Goal: Transaction & Acquisition: Purchase product/service

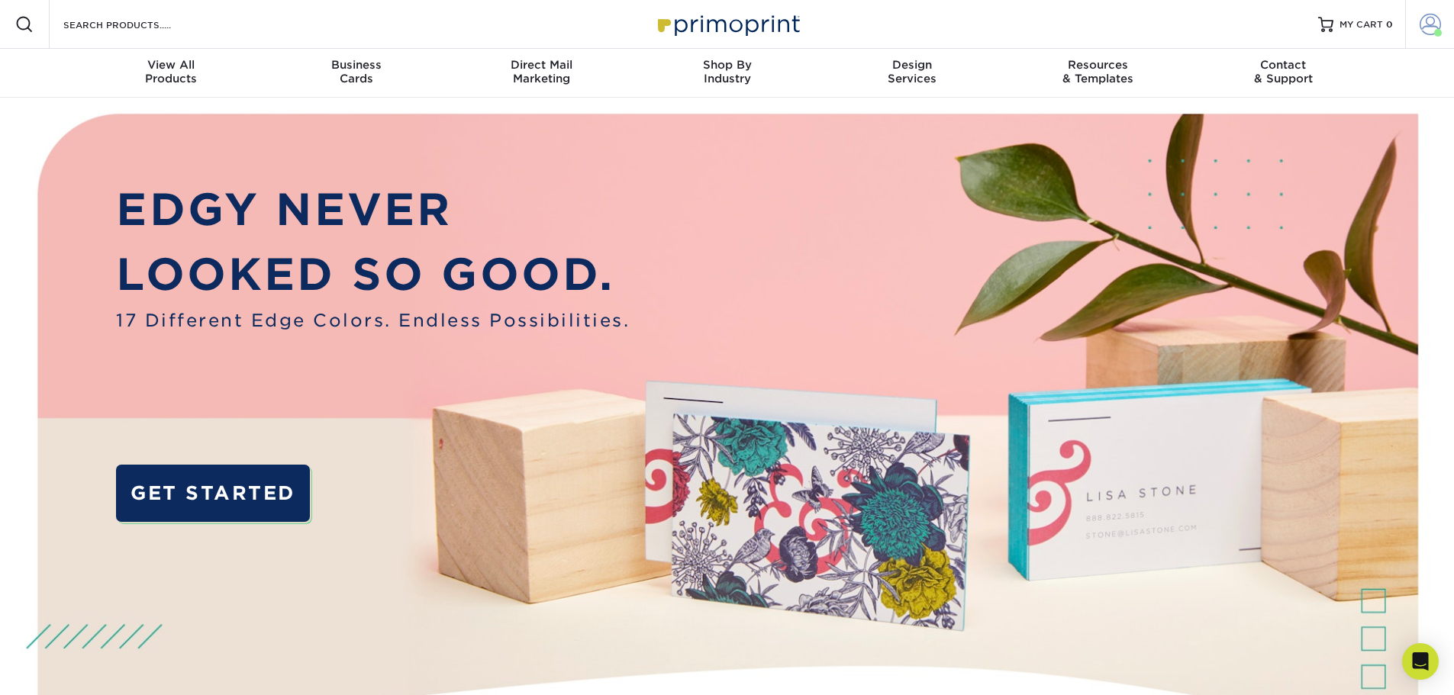
click at [1428, 24] on span at bounding box center [1429, 24] width 21 height 21
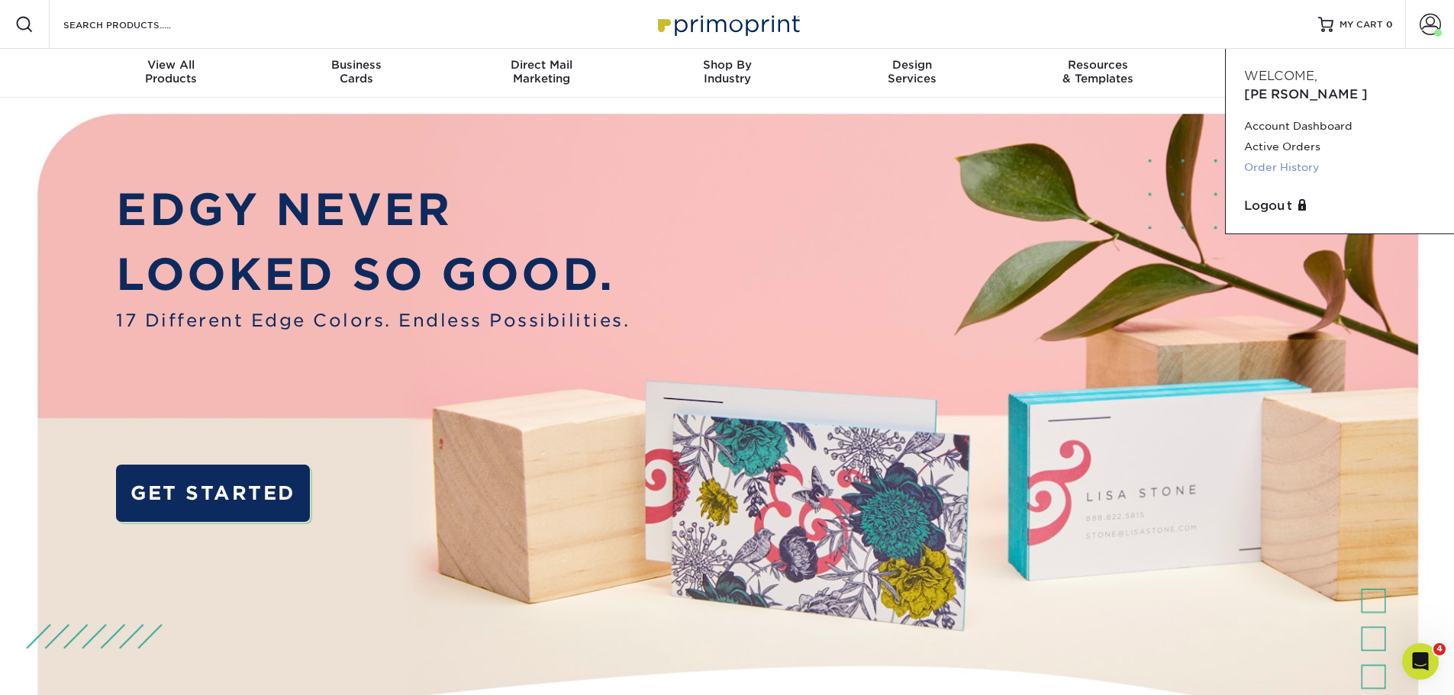
click at [1299, 157] on link "Order History" at bounding box center [1340, 167] width 192 height 21
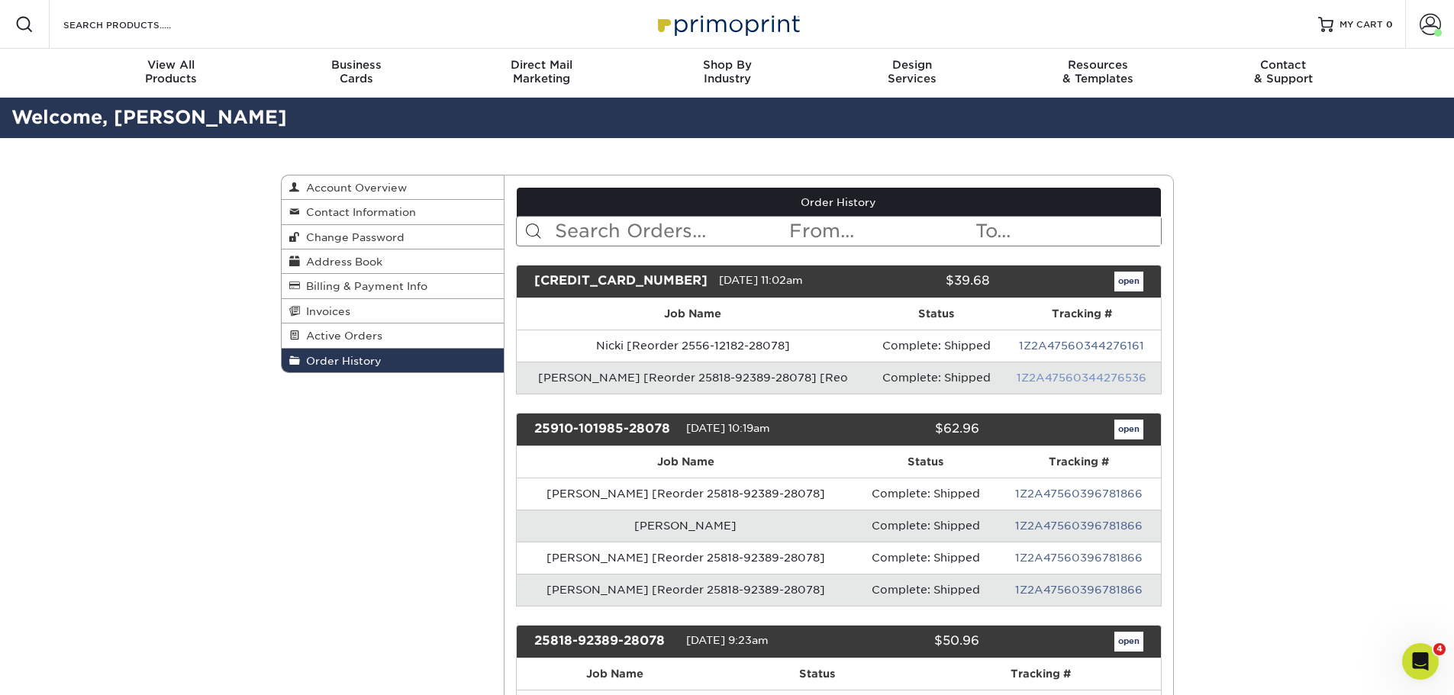
click at [1061, 378] on link "1Z2A47560344276536" at bounding box center [1081, 378] width 130 height 12
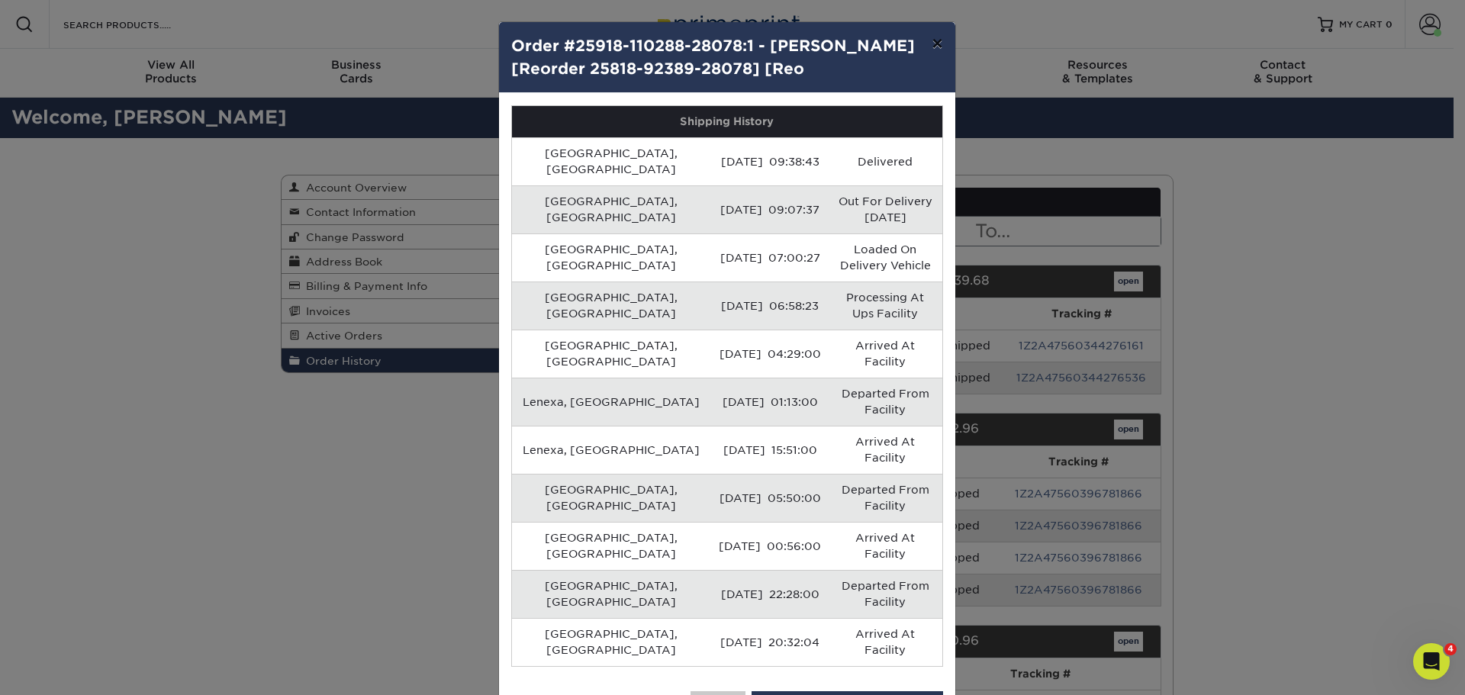
click at [932, 47] on button "×" at bounding box center [936, 43] width 35 height 43
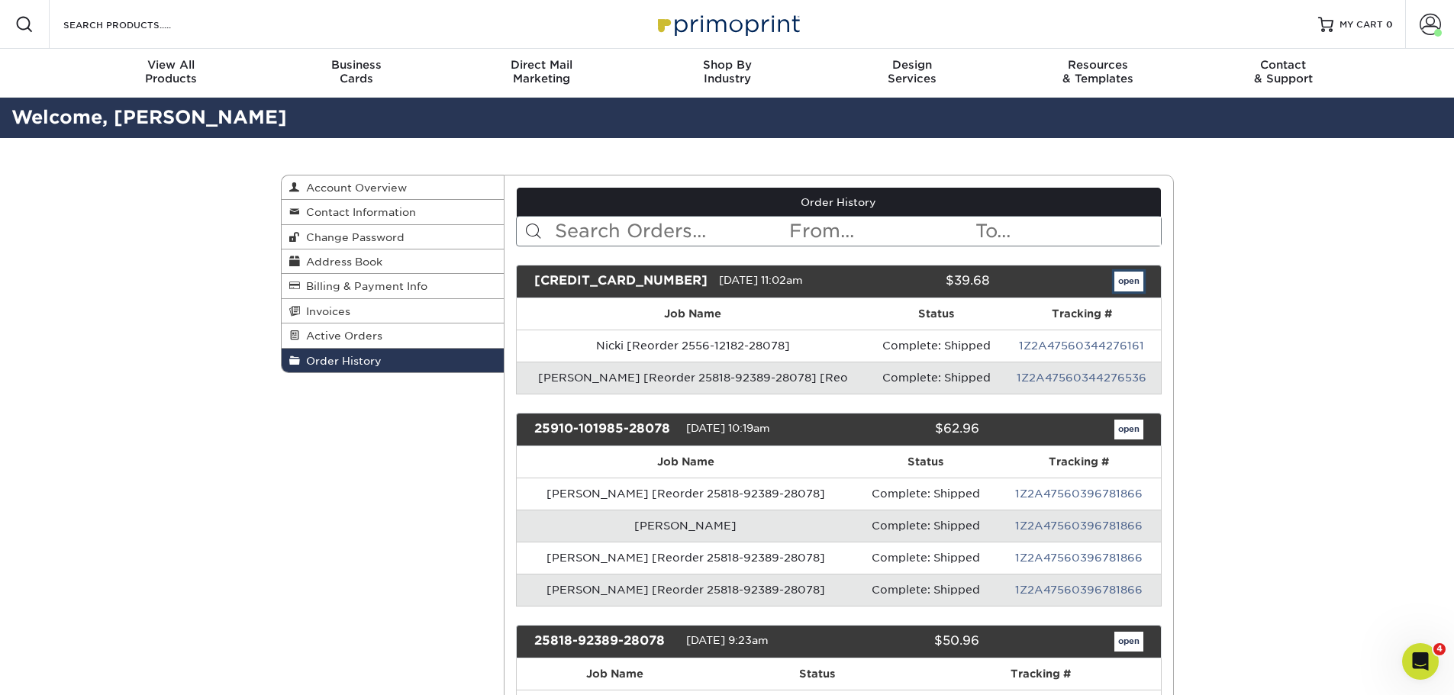
click at [1137, 275] on link "open" at bounding box center [1128, 282] width 29 height 20
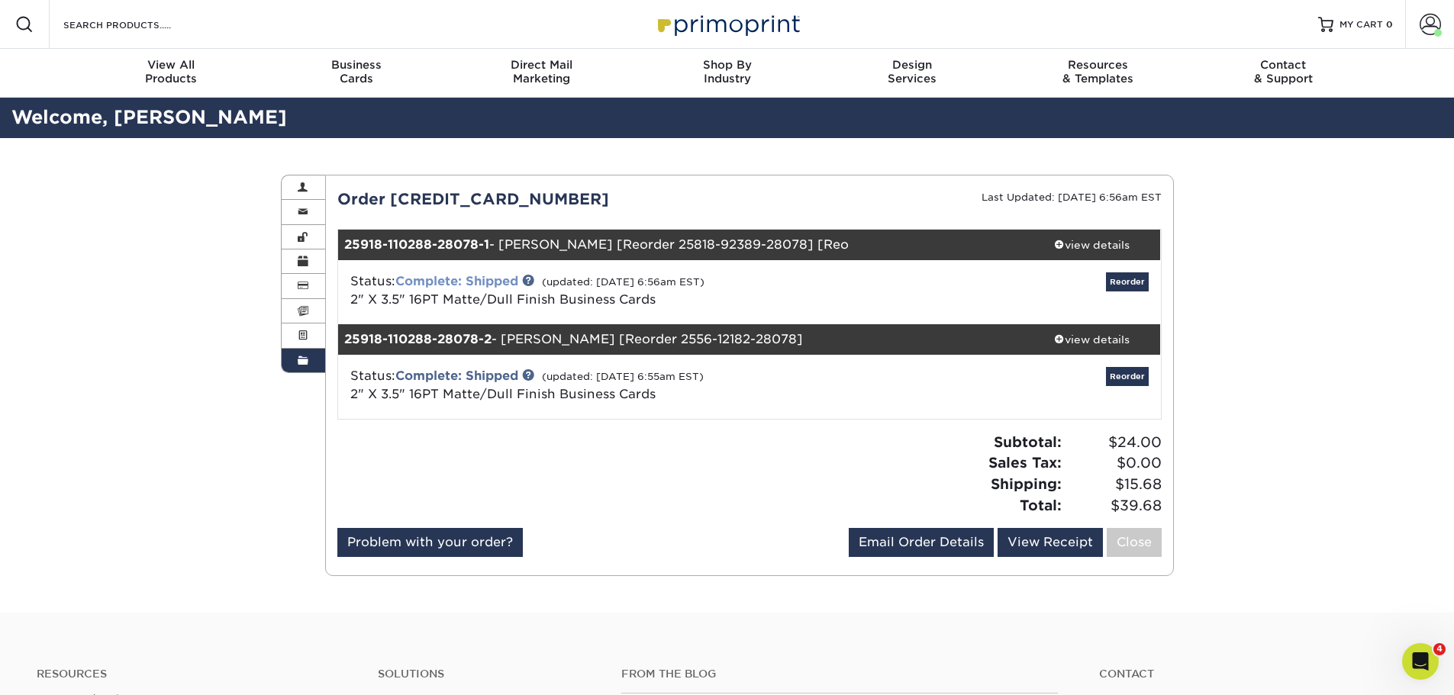
click at [482, 275] on link "Complete: Shipped" at bounding box center [456, 281] width 123 height 14
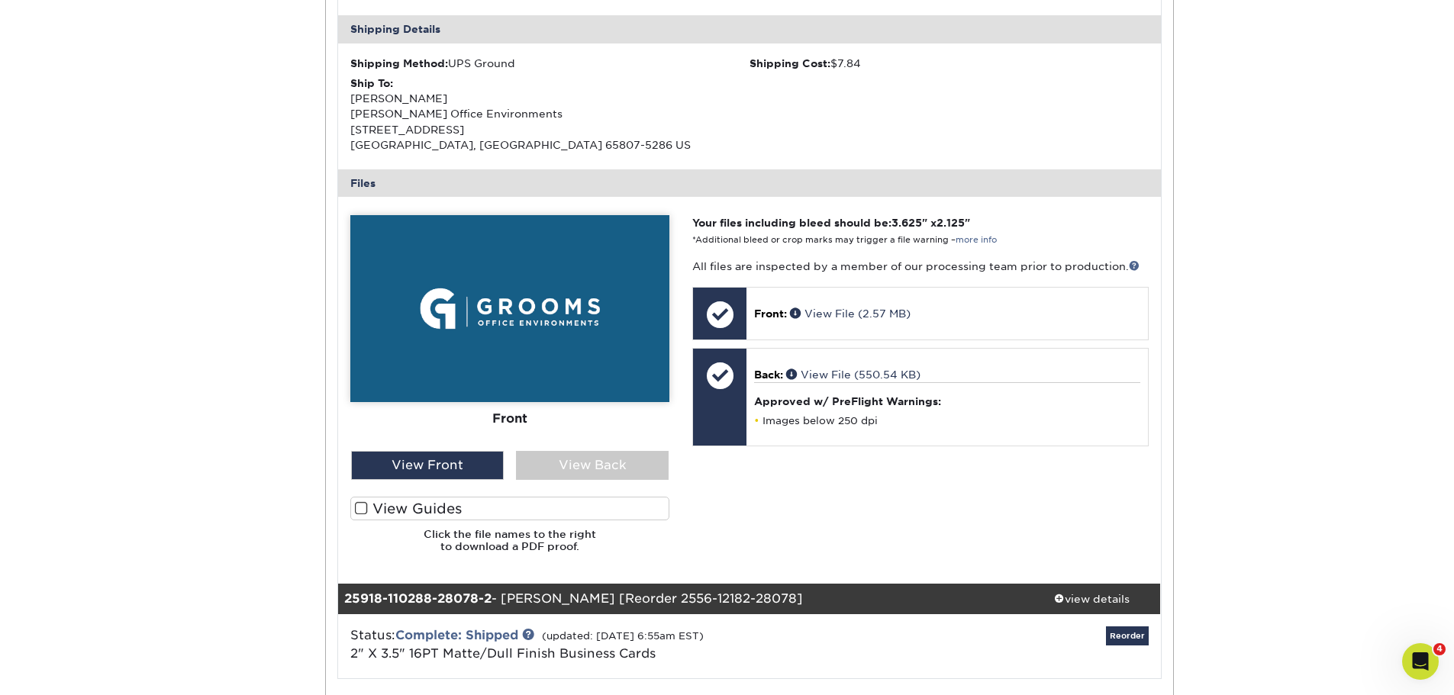
scroll to position [687, 0]
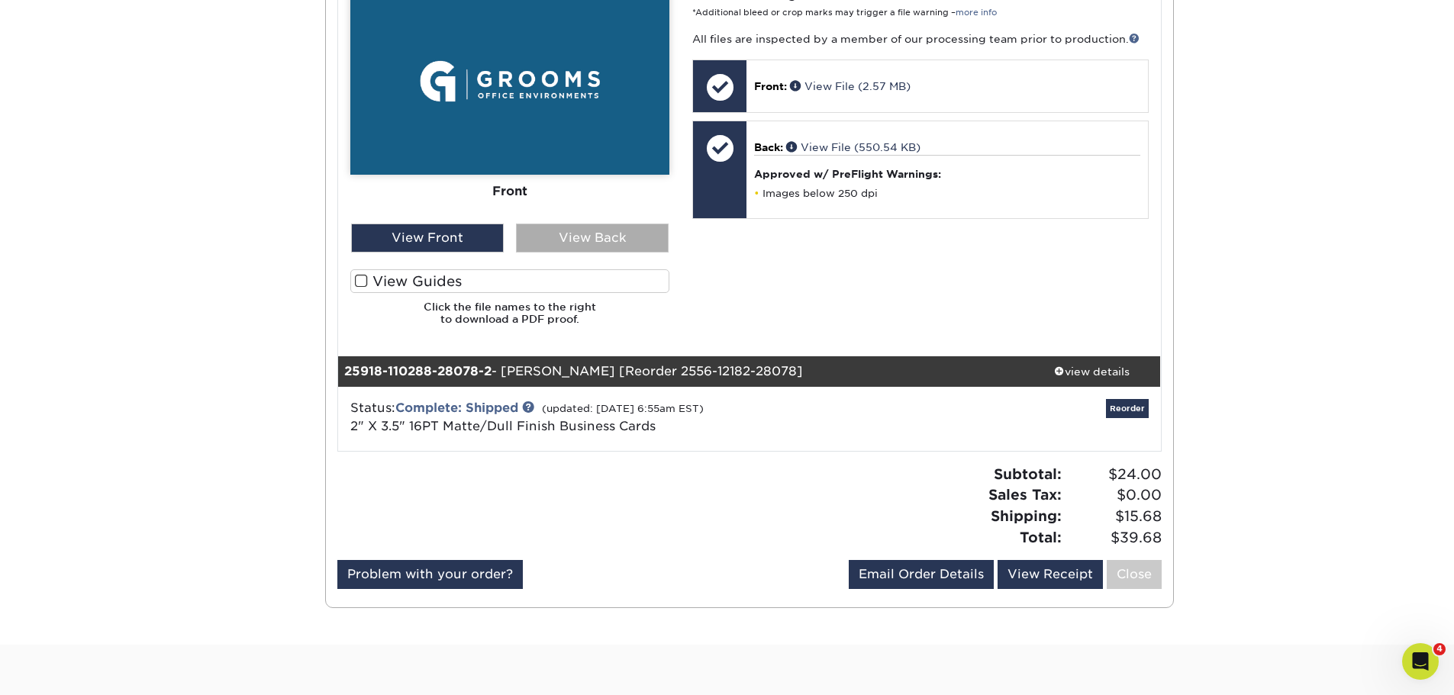
click at [593, 240] on div "View Back" at bounding box center [592, 238] width 153 height 29
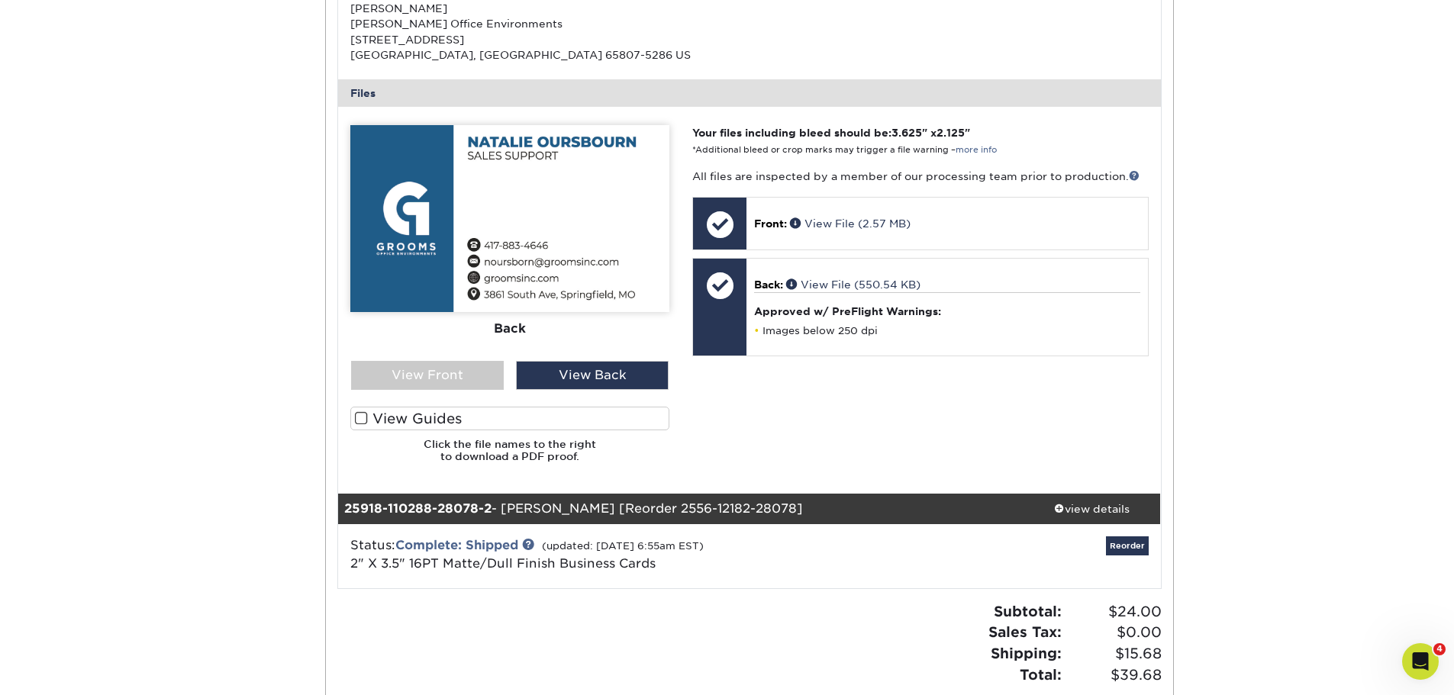
scroll to position [534, 0]
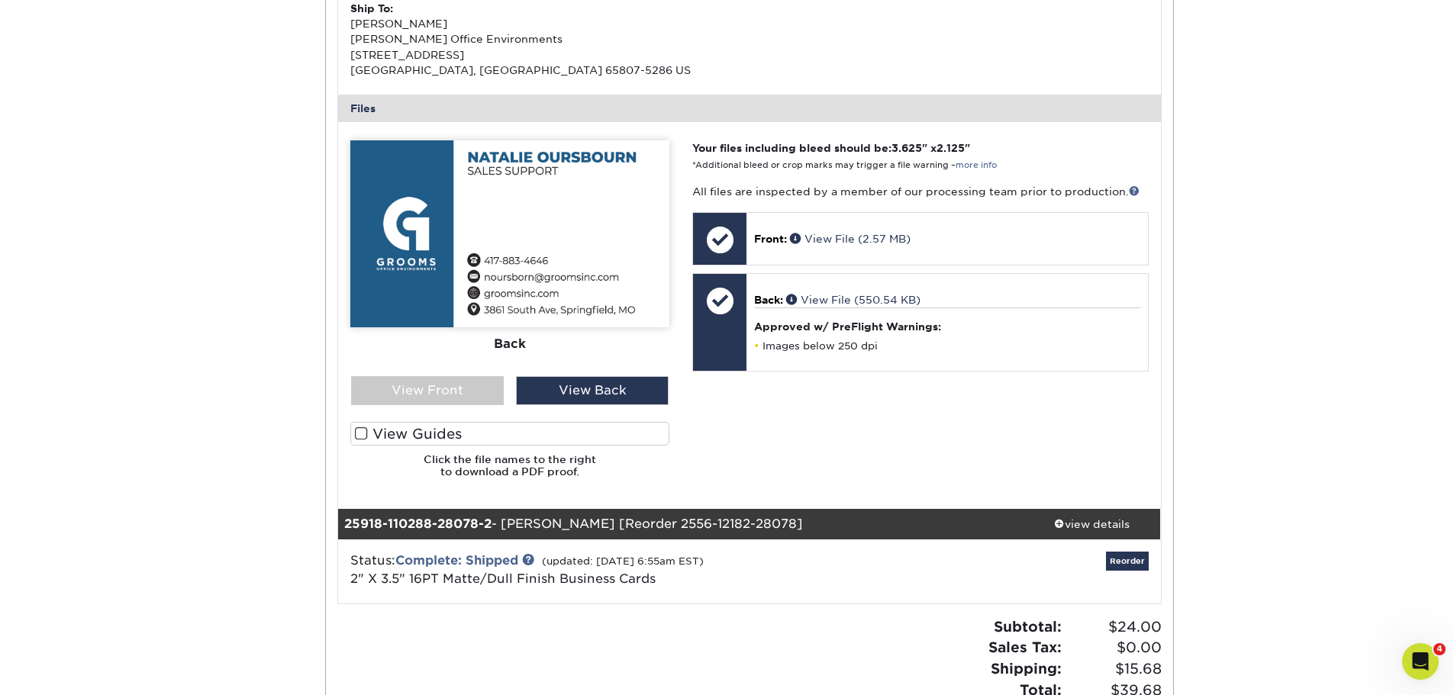
click at [910, 456] on div "Your files including bleed should be: 3.625 " x 2.125 " *Additional bleed or cr…" at bounding box center [920, 314] width 478 height 349
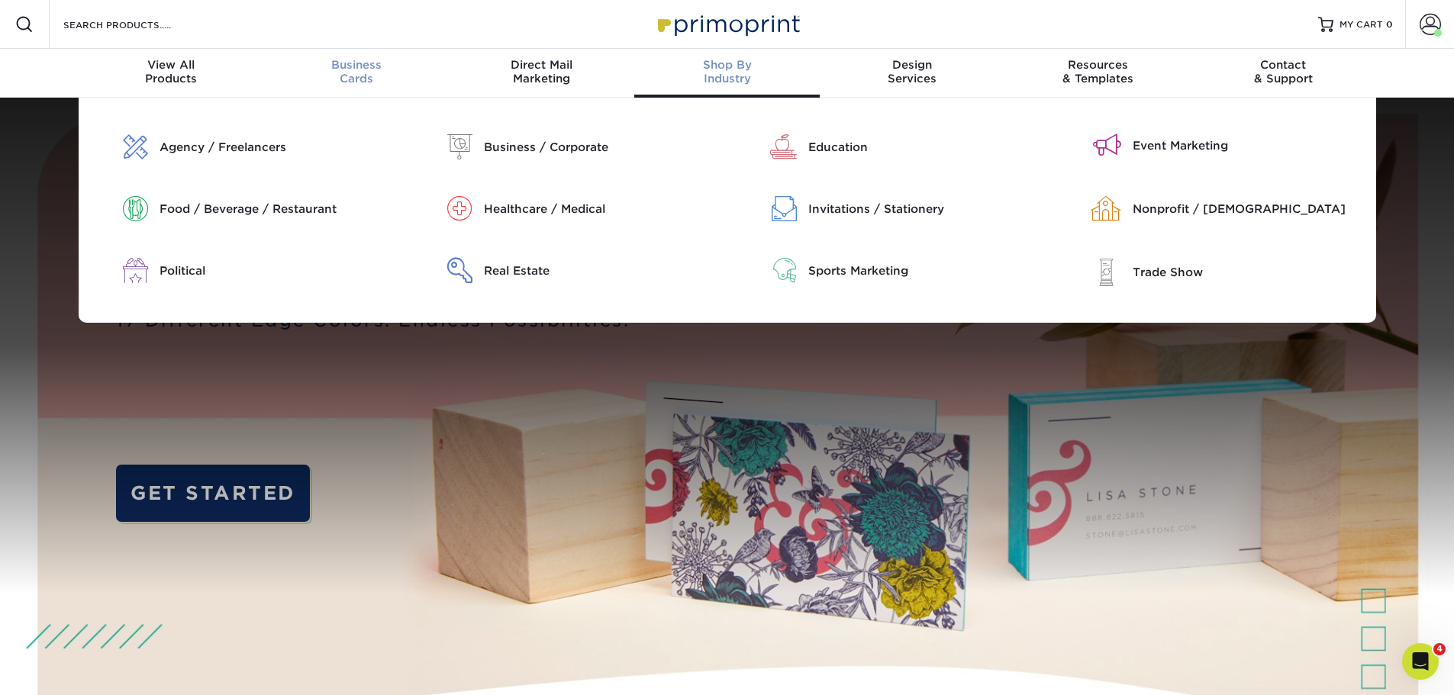
click at [356, 71] on span "Business" at bounding box center [355, 65] width 185 height 14
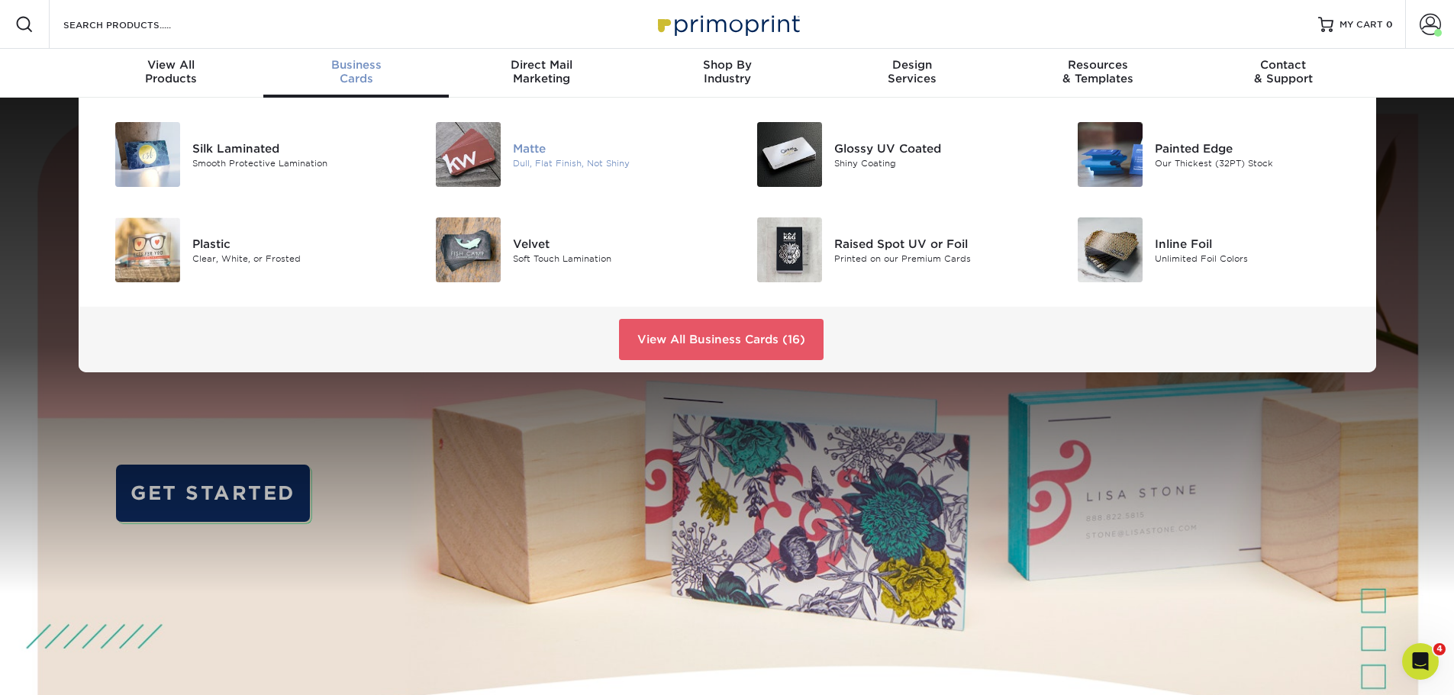
click at [545, 154] on div "Matte" at bounding box center [614, 148] width 202 height 17
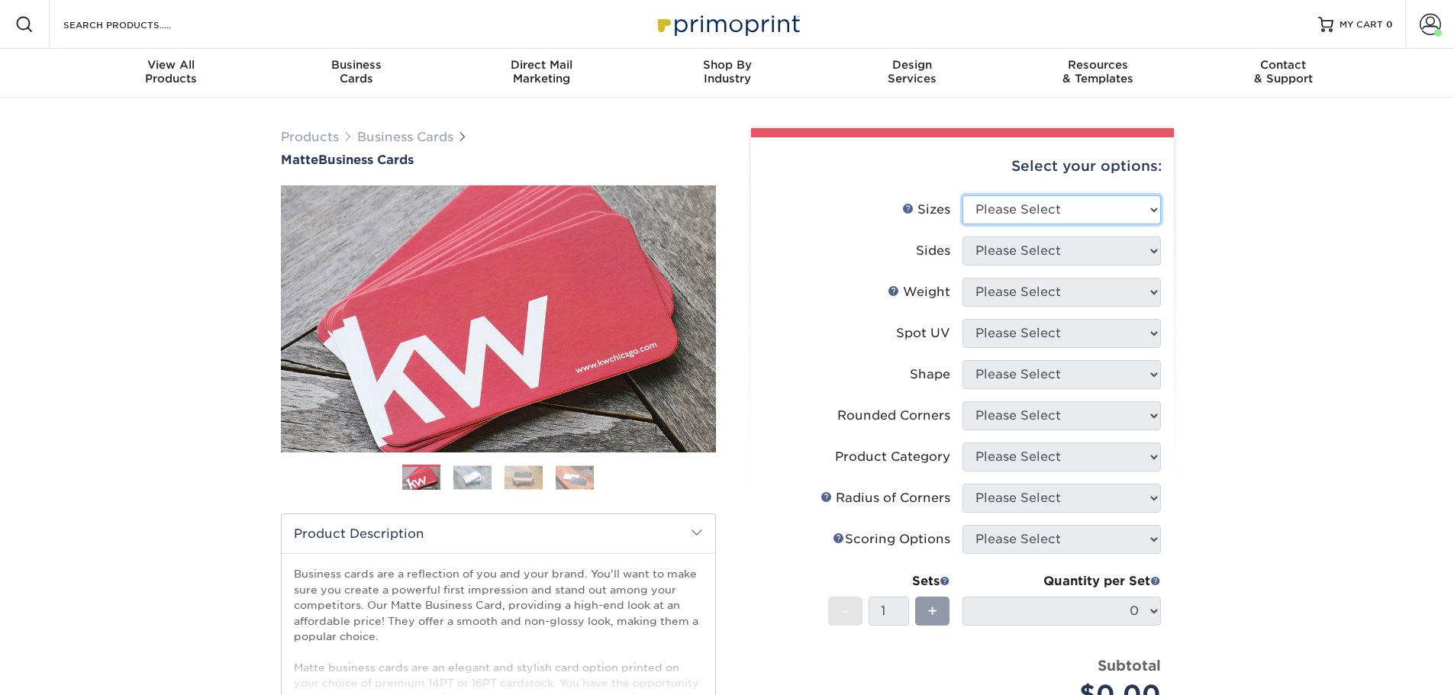
click at [1025, 214] on select "Please Select 1.5" x 3.5" - Mini 1.75" x 3.5" - Mini 2" x 2" - Square 2" x 3" -…" at bounding box center [1061, 209] width 198 height 29
select select "2.00x3.50"
click at [962, 195] on select "Please Select 1.5" x 3.5" - Mini 1.75" x 3.5" - Mini 2" x 2" - Square 2" x 3" -…" at bounding box center [1061, 209] width 198 height 29
click at [1050, 257] on select "Please Select Print Both Sides Print Front Only" at bounding box center [1061, 251] width 198 height 29
select select "13abbda7-1d64-4f25-8bb2-c179b224825d"
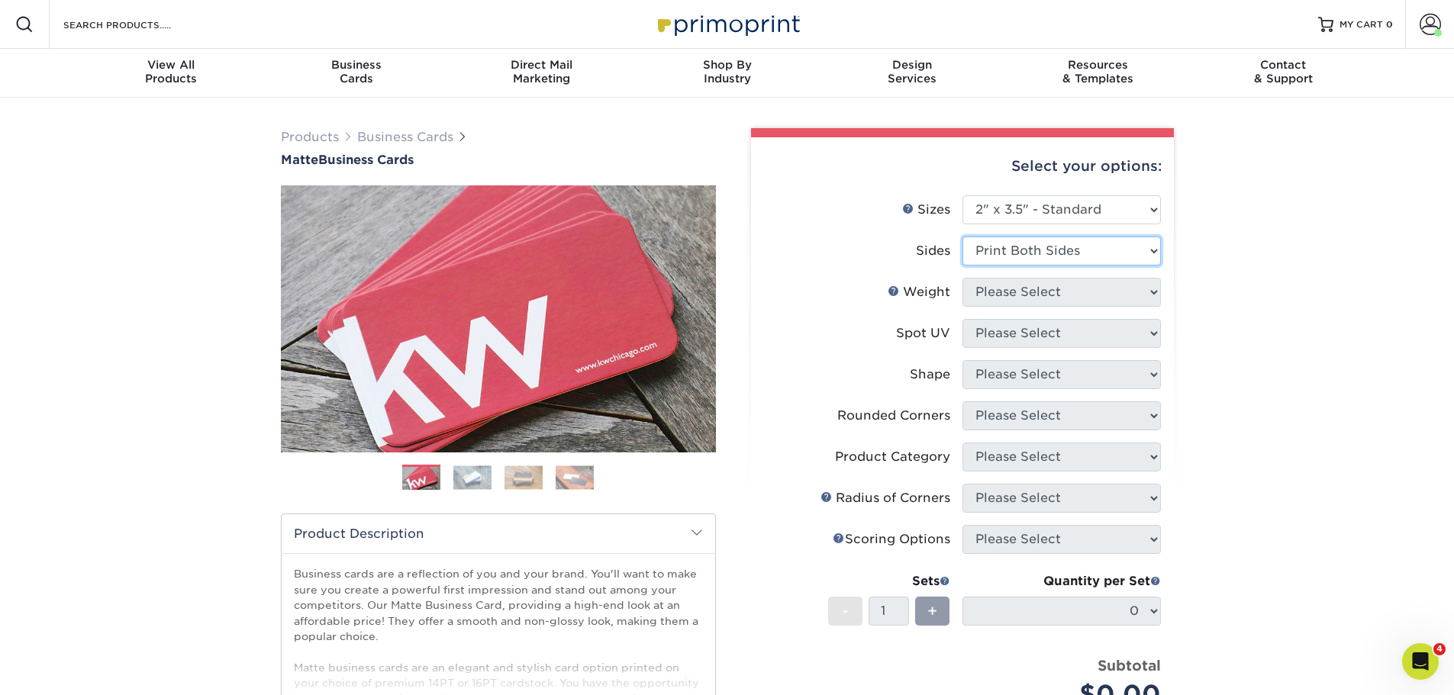
click at [962, 237] on select "Please Select Print Both Sides Print Front Only" at bounding box center [1061, 251] width 198 height 29
click at [1038, 294] on select "Please Select 16PT 14PT" at bounding box center [1061, 292] width 198 height 29
select select "16PT"
click at [962, 278] on select "Please Select 16PT 14PT" at bounding box center [1061, 292] width 198 height 29
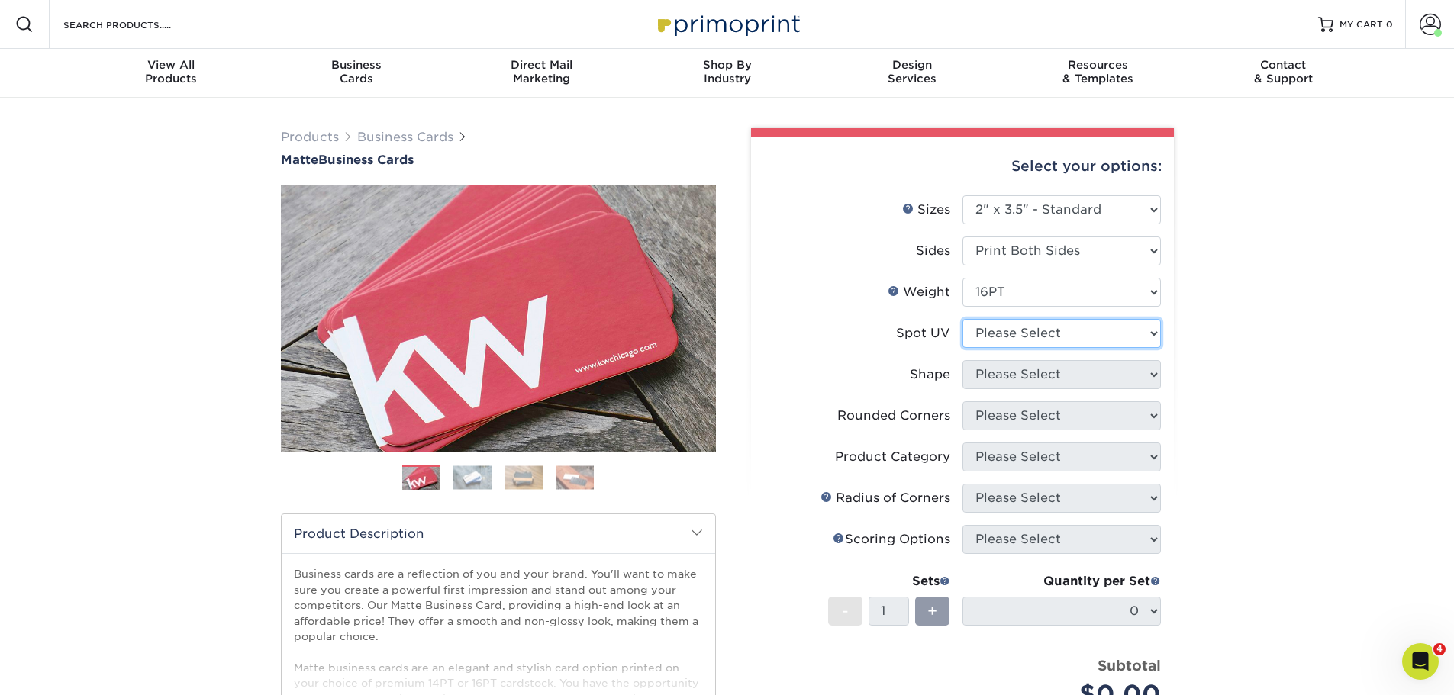
click at [1040, 335] on select "Please Select No Spot UV Front and Back (Both Sides) Front Only Back Only" at bounding box center [1061, 333] width 198 height 29
select select "3"
click at [962, 319] on select "Please Select No Spot UV Front and Back (Both Sides) Front Only Back Only" at bounding box center [1061, 333] width 198 height 29
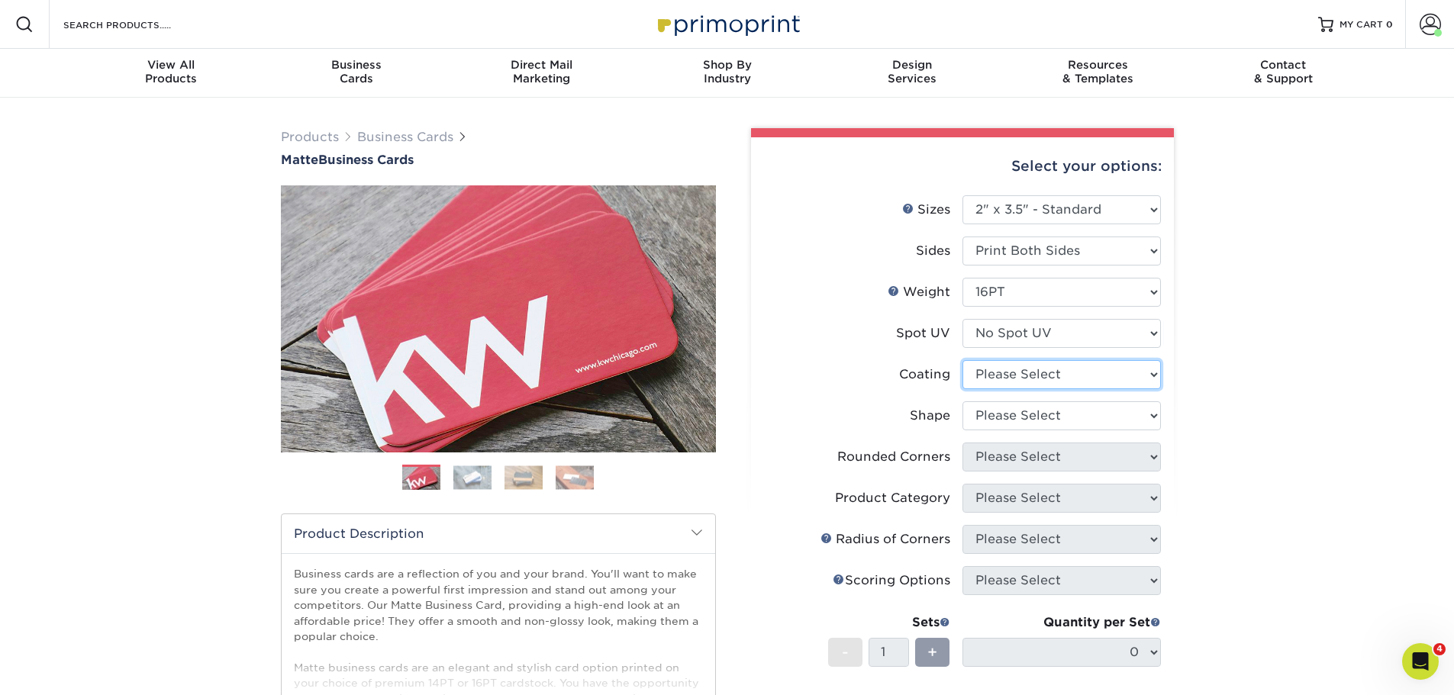
click at [1032, 375] on select at bounding box center [1061, 374] width 198 height 29
select select "121bb7b5-3b4d-429f-bd8d-bbf80e953313"
click at [962, 360] on select at bounding box center [1061, 374] width 198 height 29
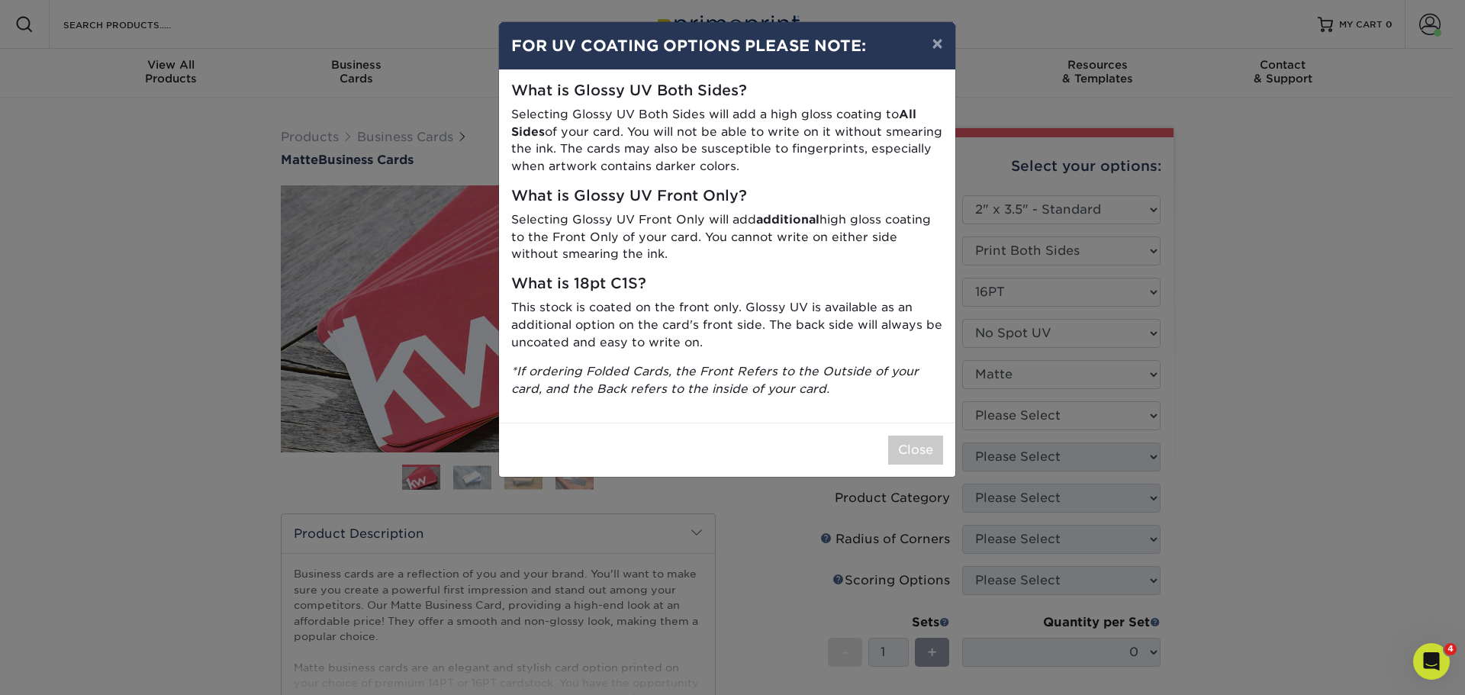
click at [1032, 416] on div "× FOR UV COATING OPTIONS PLEASE NOTE: What is Glossy UV Both Sides? Selecting G…" at bounding box center [732, 347] width 1465 height 695
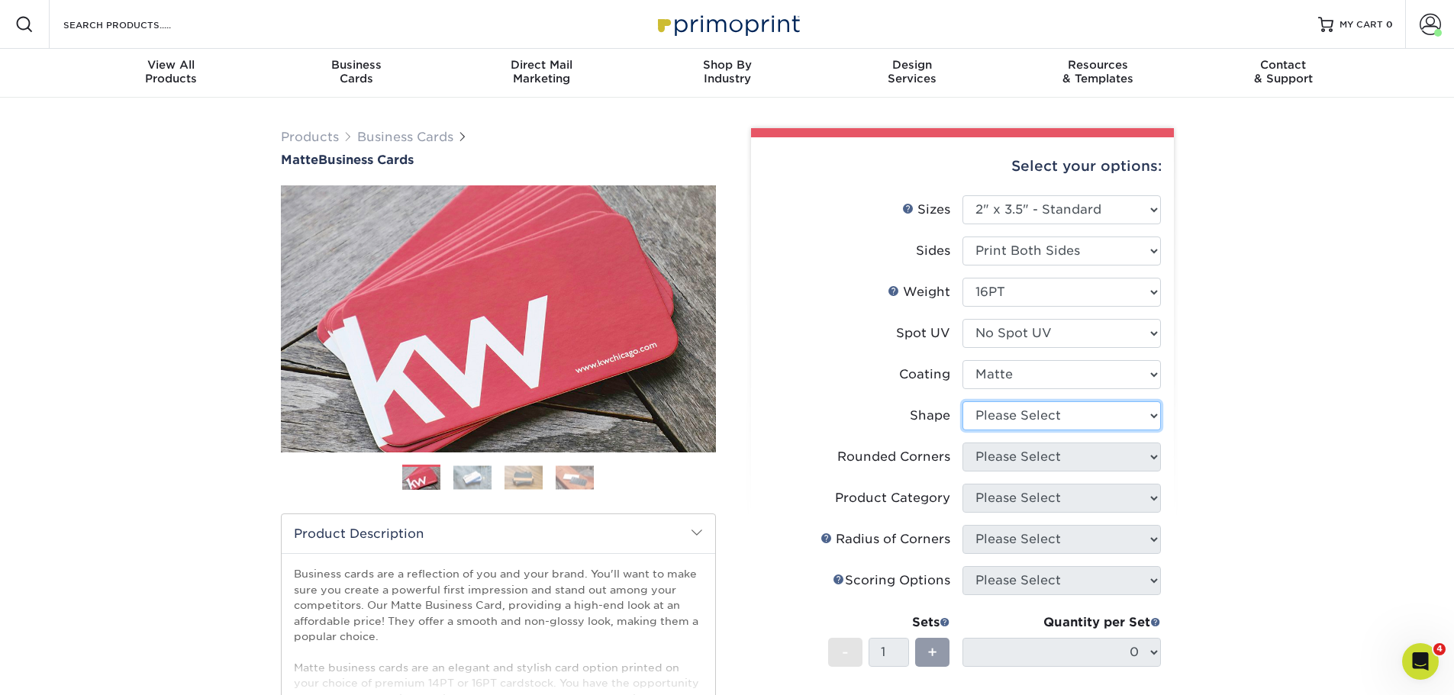
click at [1018, 411] on select "Please Select Standard Oval" at bounding box center [1061, 415] width 198 height 29
select select "standard"
click at [962, 401] on select "Please Select Standard Oval" at bounding box center [1061, 415] width 198 height 29
drag, startPoint x: 1039, startPoint y: 452, endPoint x: 1042, endPoint y: 461, distance: 8.7
click at [1039, 452] on select "Please Select Yes - Round 2 Corners Yes - Round 4 Corners No" at bounding box center [1061, 457] width 198 height 29
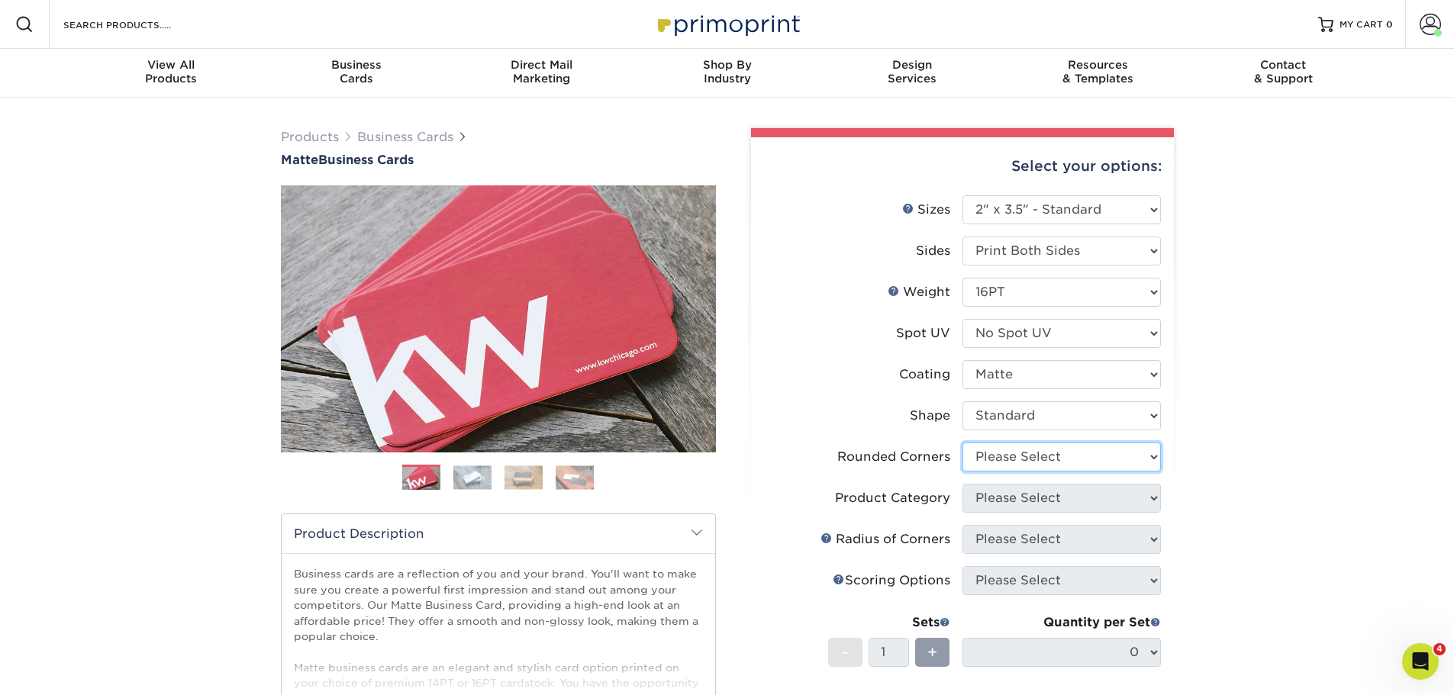
select select "0"
click at [962, 443] on select "Please Select Yes - Round 2 Corners Yes - Round 4 Corners No" at bounding box center [1061, 457] width 198 height 29
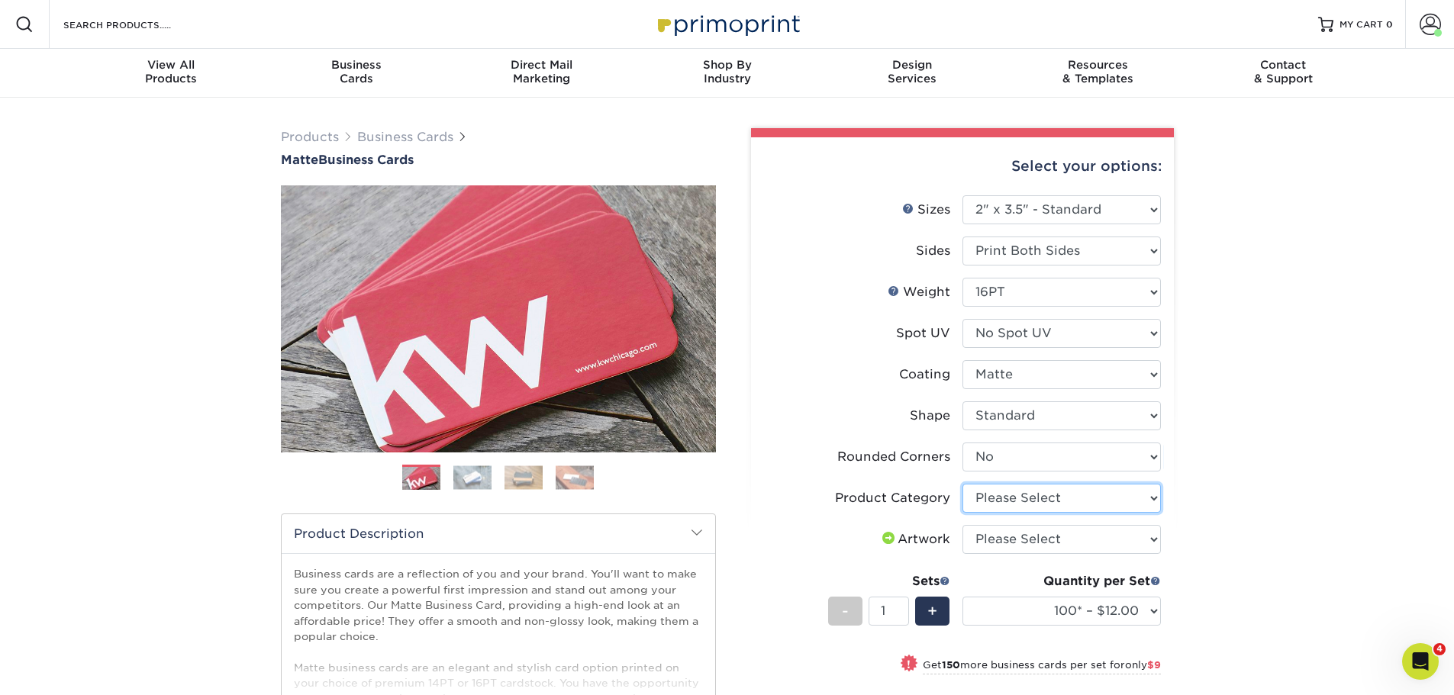
click at [1058, 501] on select "Please Select Business Cards" at bounding box center [1061, 498] width 198 height 29
select select "3b5148f1-0588-4f88-a218-97bcfdce65c1"
click at [962, 484] on select "Please Select Business Cards" at bounding box center [1061, 498] width 198 height 29
click at [1066, 534] on select "Please Select I will upload files I need a design - $100" at bounding box center [1061, 539] width 198 height 29
select select "upload"
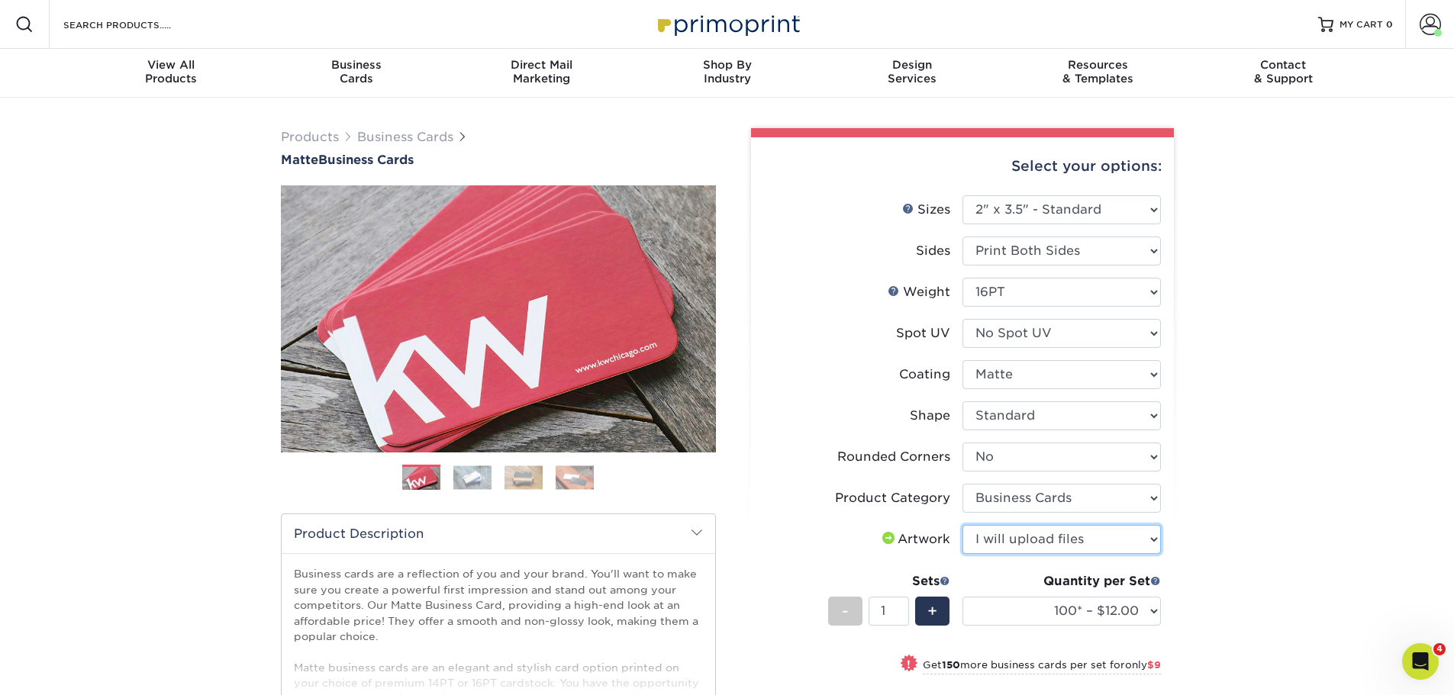
click at [962, 525] on select "Please Select I will upload files I need a design - $100" at bounding box center [1061, 539] width 198 height 29
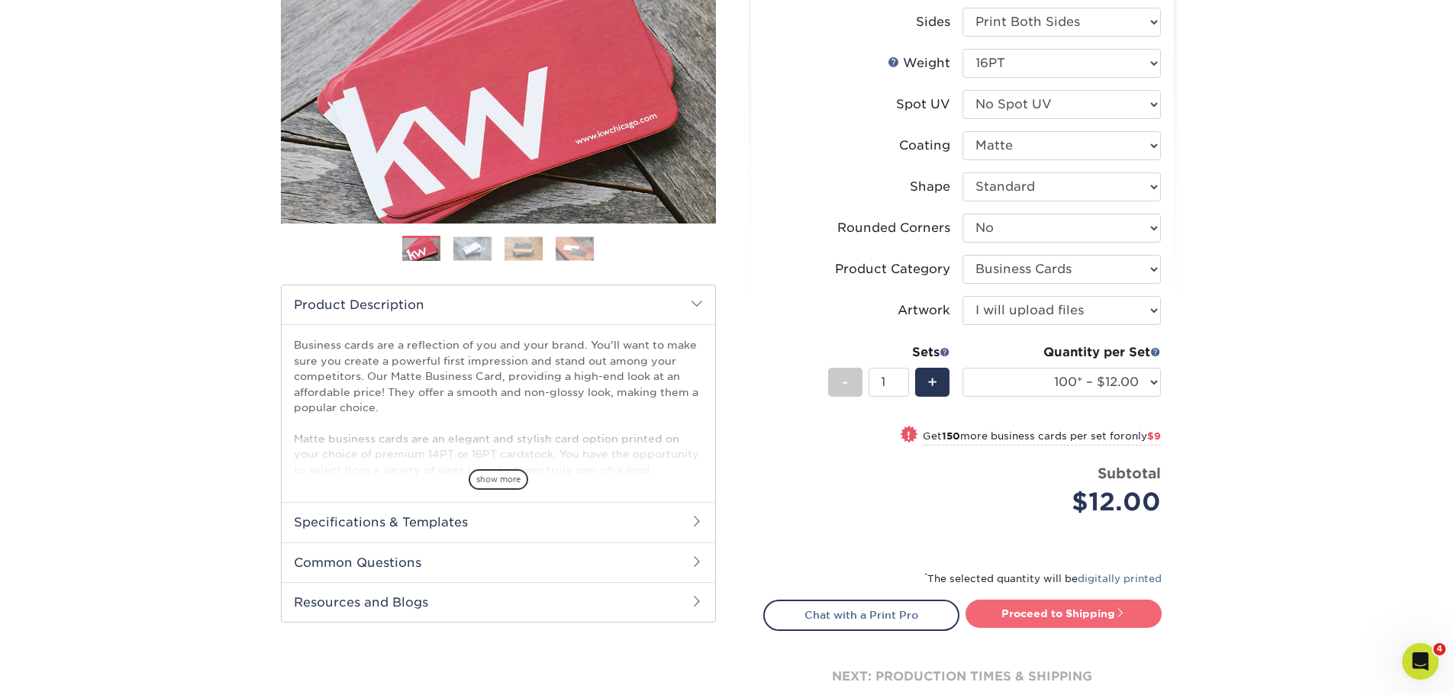
click at [1046, 612] on link "Proceed to Shipping" at bounding box center [1063, 613] width 196 height 27
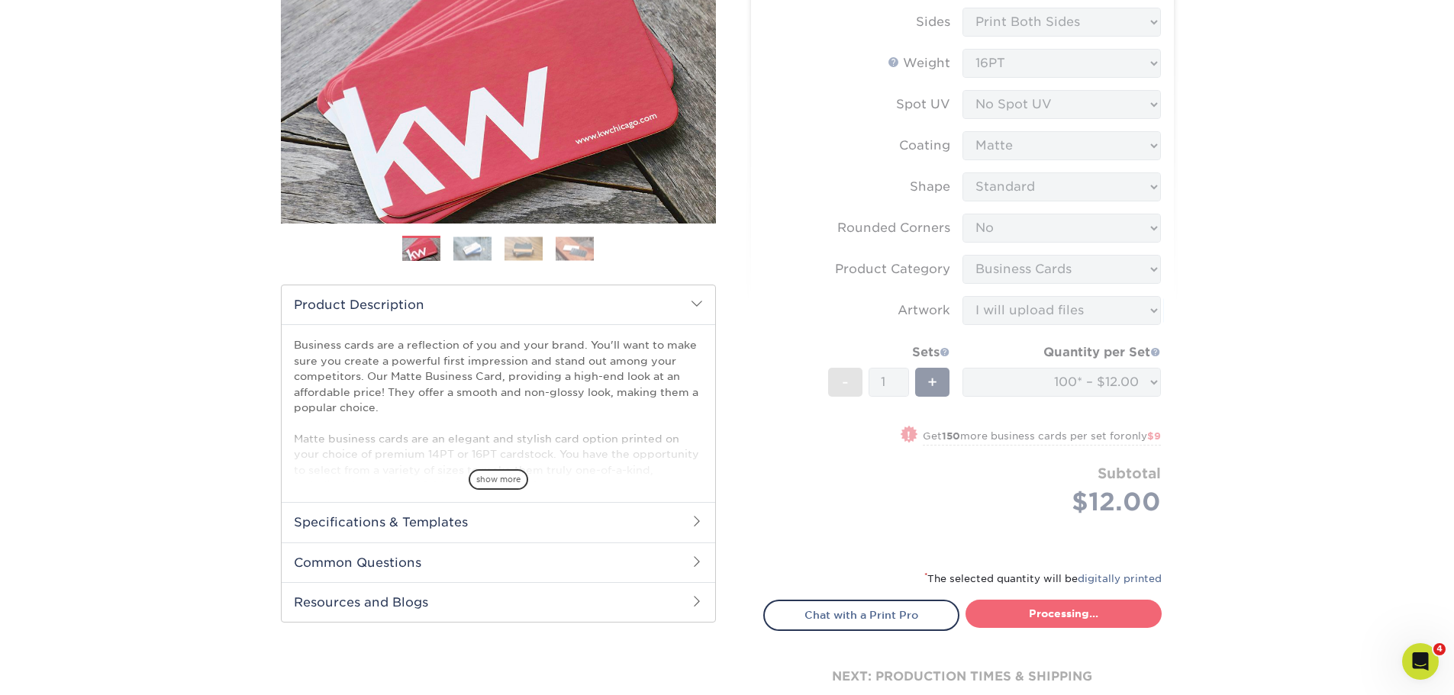
type input "Set 1"
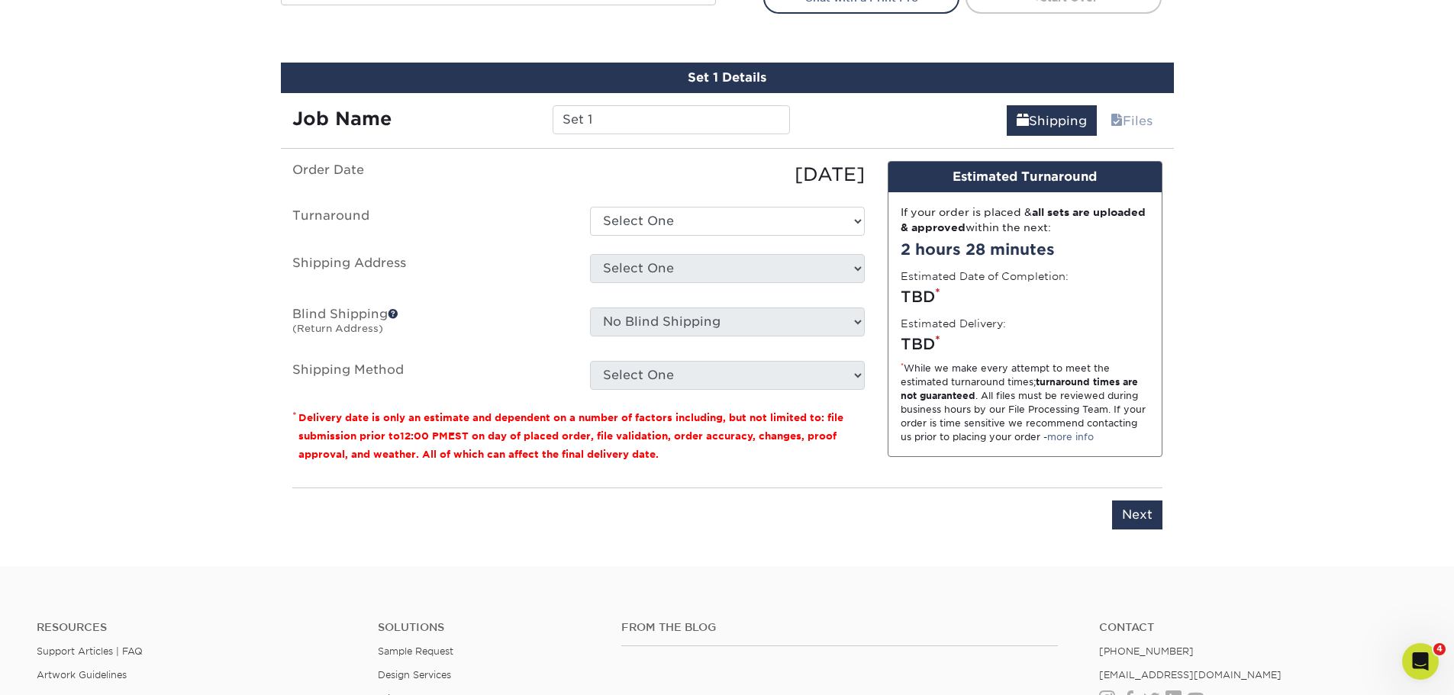
scroll to position [871, 0]
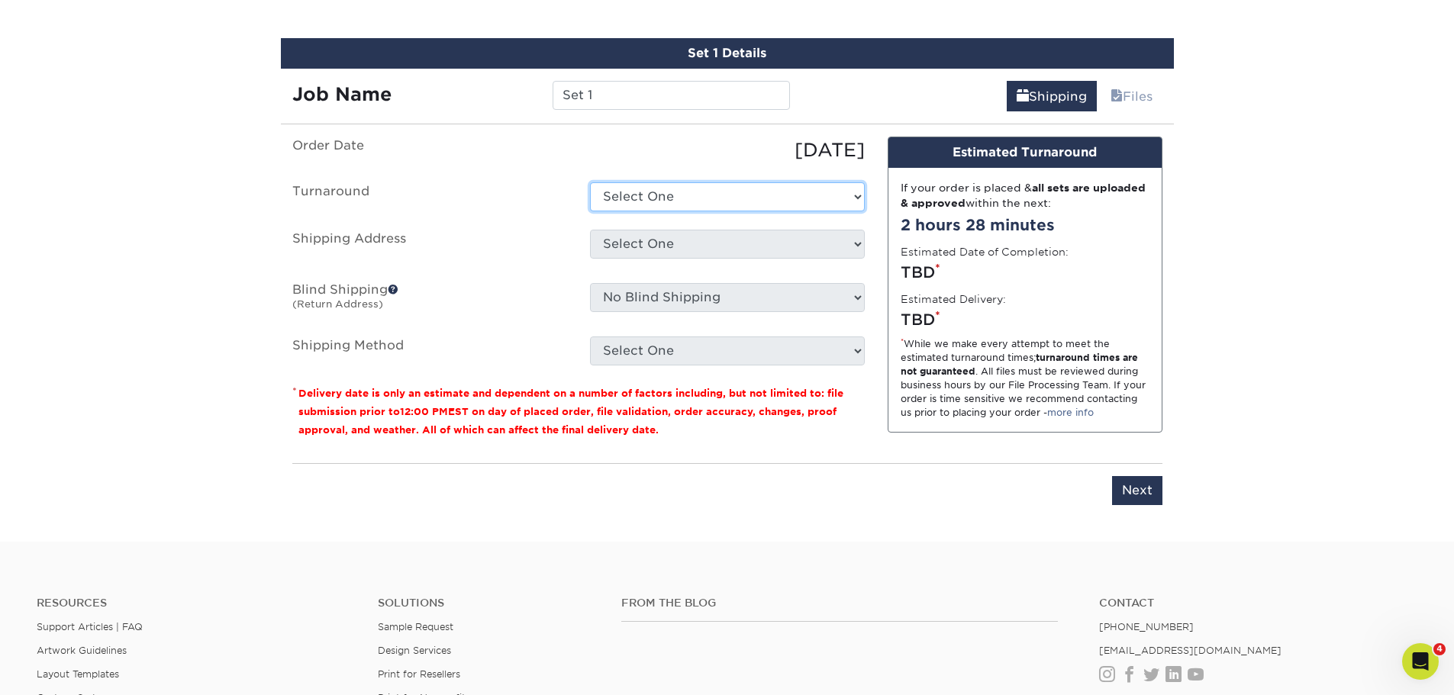
click at [740, 188] on select "Select One 2-4 Business Days 2 Day Next Business Day" at bounding box center [727, 196] width 275 height 29
select select "47dbf4b1-3bfd-4687-b793-fcd3ee179f06"
click at [590, 182] on select "Select One 2-4 Business Days 2 Day Next Business Day" at bounding box center [727, 196] width 275 height 29
click at [658, 237] on select "Select One Grooms Office Environments Grooms Office Environments-2025 Grooms Of…" at bounding box center [727, 244] width 275 height 29
select select "281692"
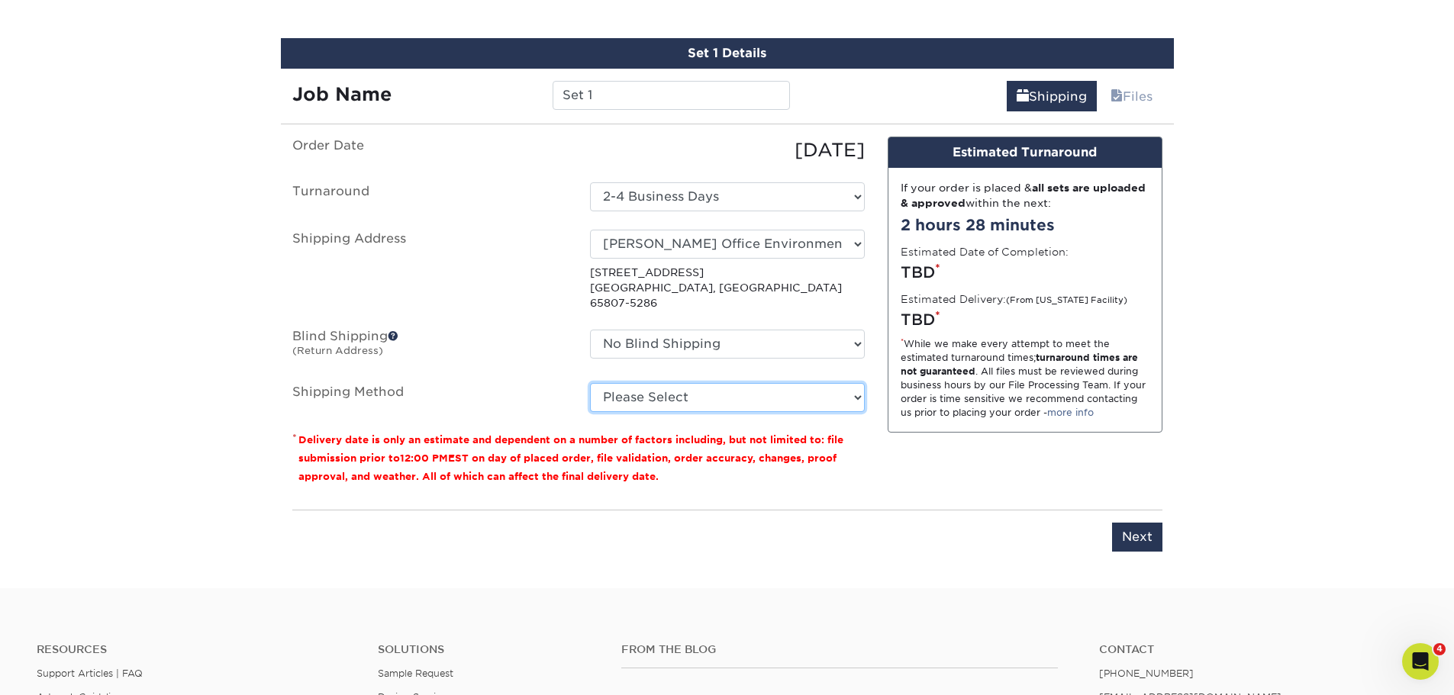
click at [678, 385] on select "Please Select Ground Shipping (+$7.84) 3 Day Shipping Service (+$15.34) 2 Day A…" at bounding box center [727, 397] width 275 height 29
select select "03"
click at [590, 383] on select "Please Select Ground Shipping (+$7.84) 3 Day Shipping Service (+$15.34) 2 Day A…" at bounding box center [727, 397] width 275 height 29
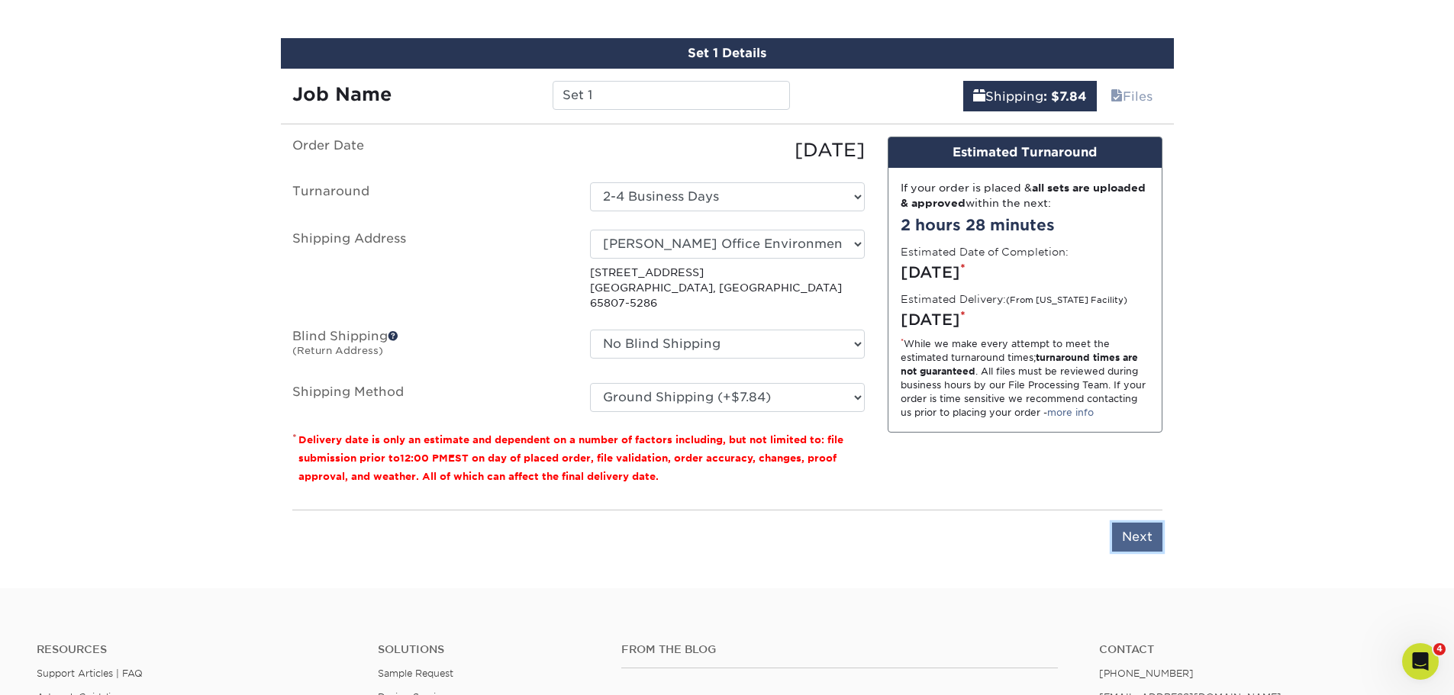
click at [1150, 523] on input "Next" at bounding box center [1137, 537] width 50 height 29
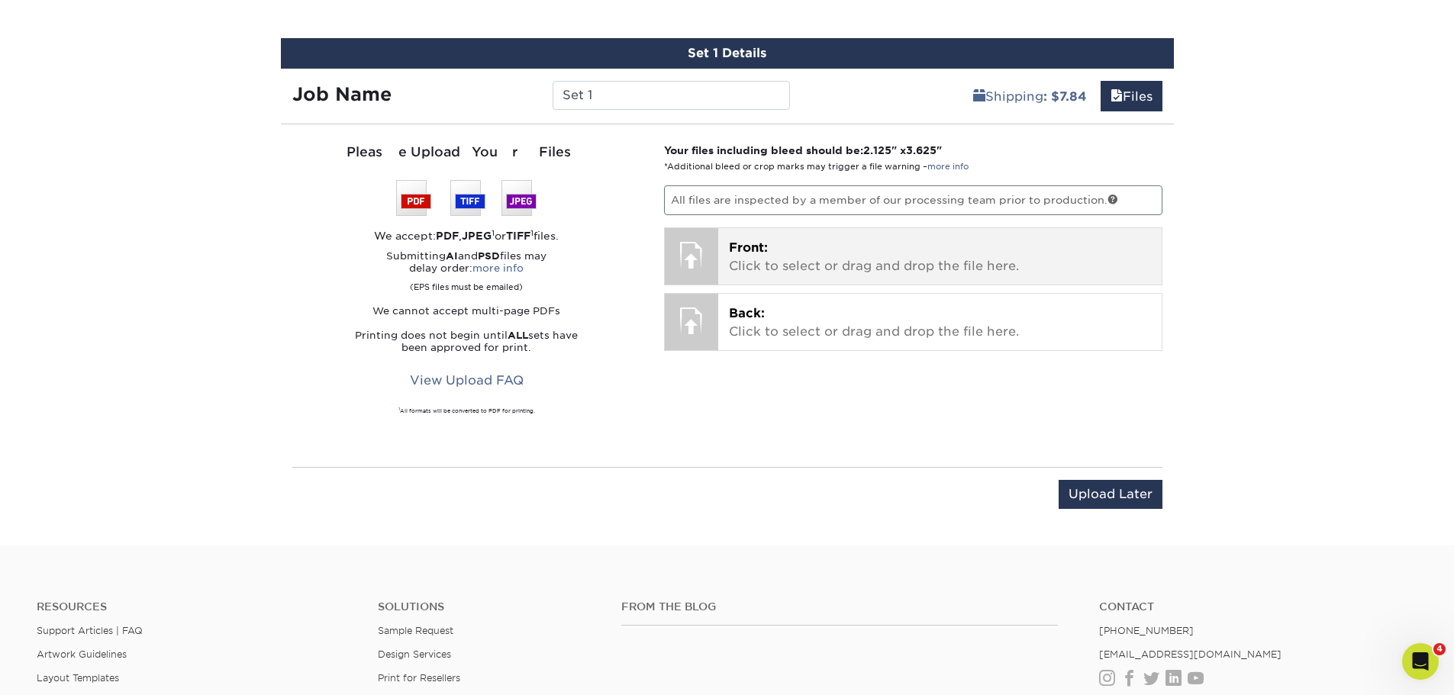
click at [787, 259] on p "Front: Click to select or drag and drop the file here." at bounding box center [940, 257] width 422 height 37
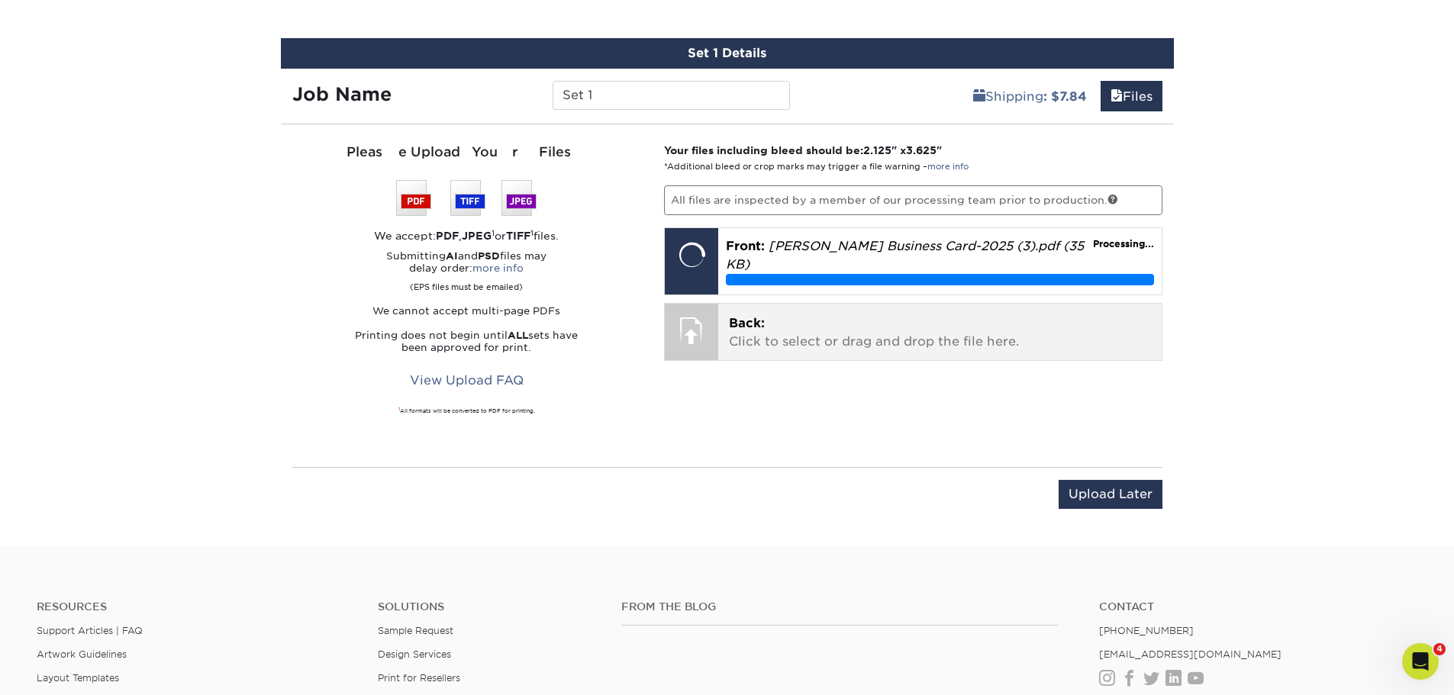
click at [906, 327] on p "Back: Click to select or drag and drop the file here." at bounding box center [940, 332] width 422 height 37
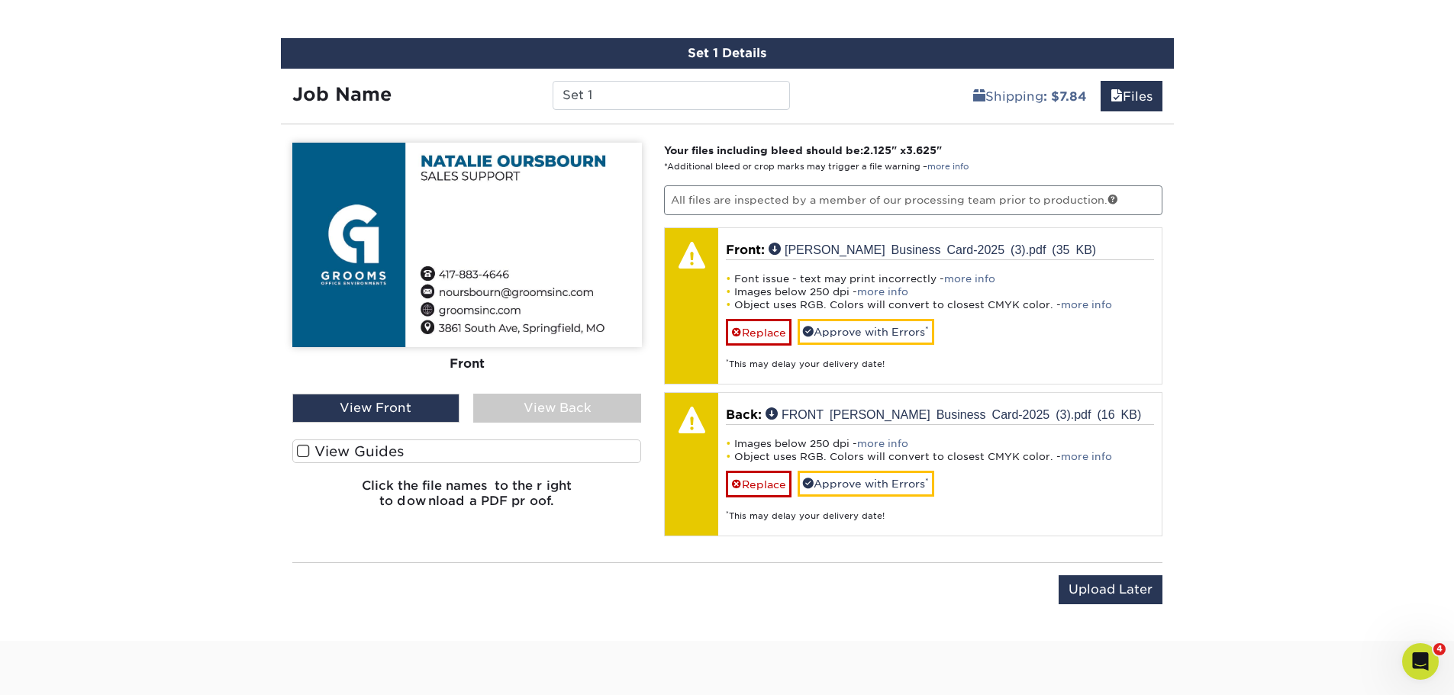
click at [552, 401] on div "View Back" at bounding box center [557, 408] width 168 height 29
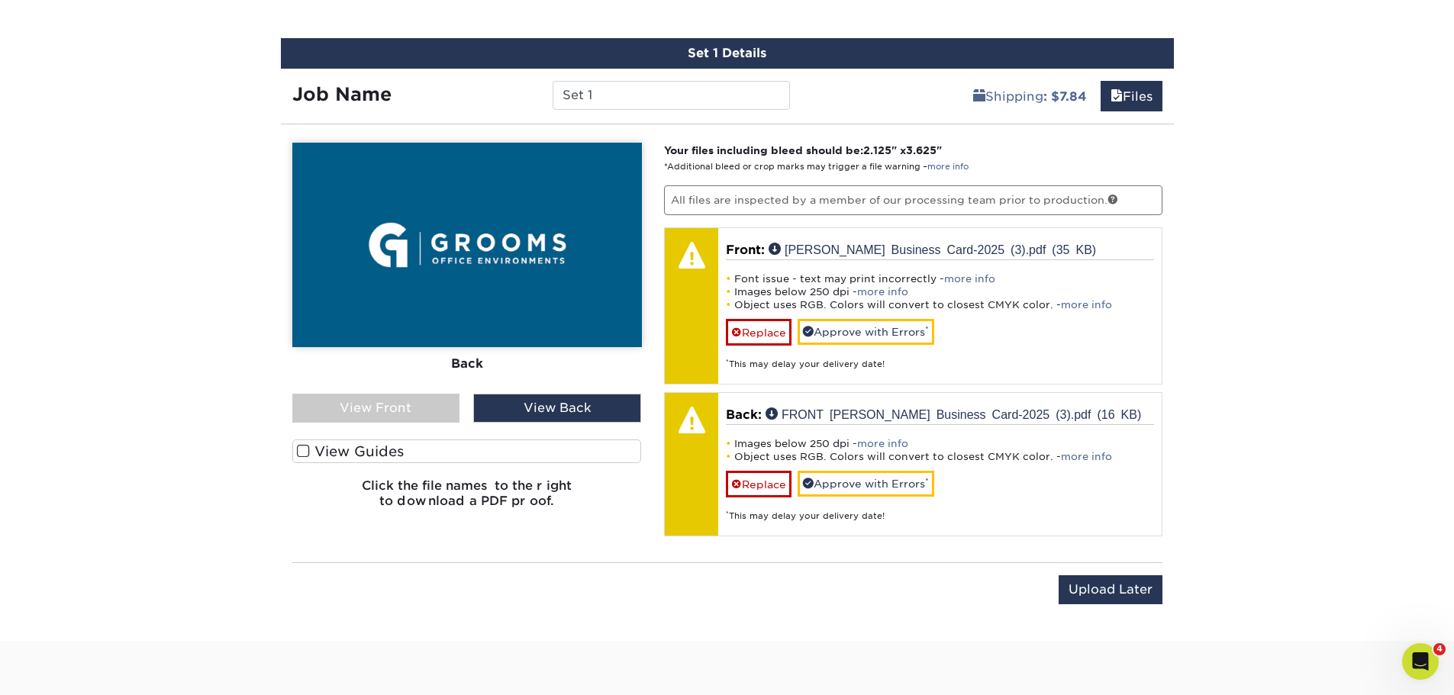
click at [413, 405] on div "View Front" at bounding box center [376, 408] width 168 height 29
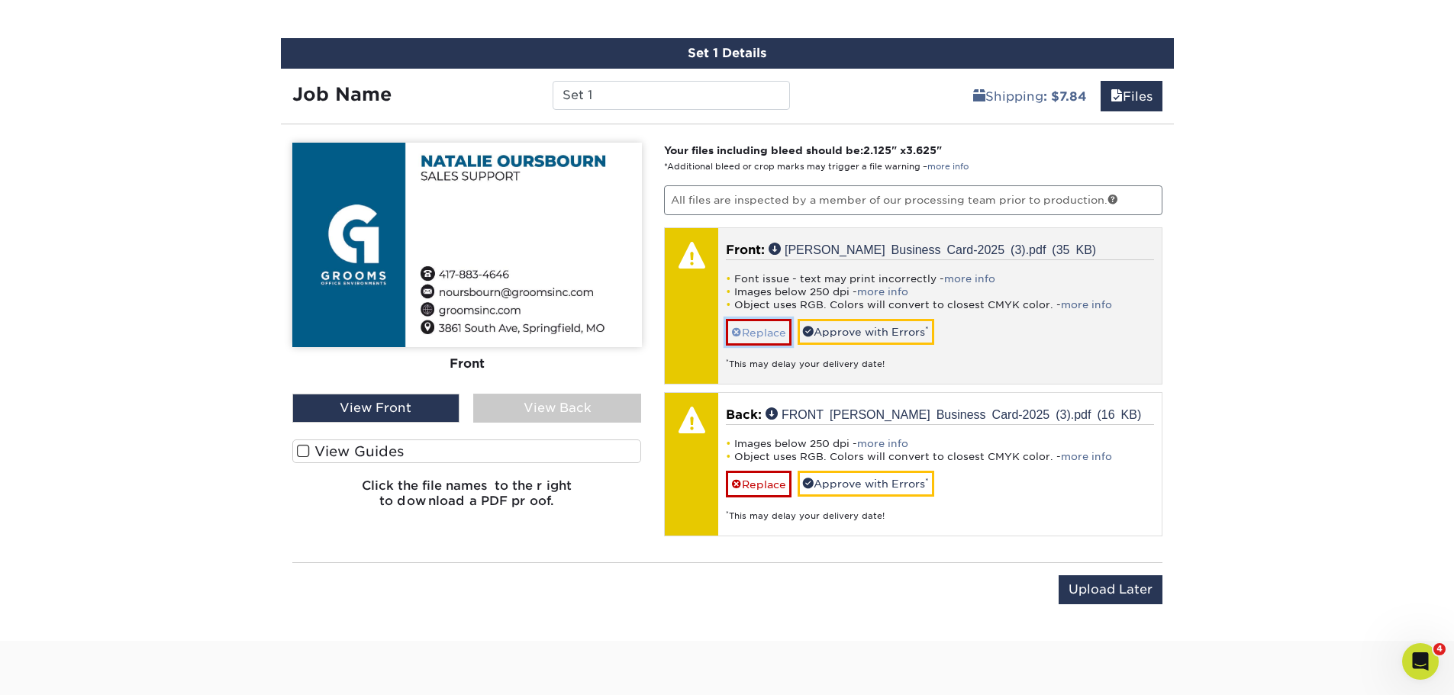
click at [779, 331] on link "Replace" at bounding box center [759, 332] width 66 height 27
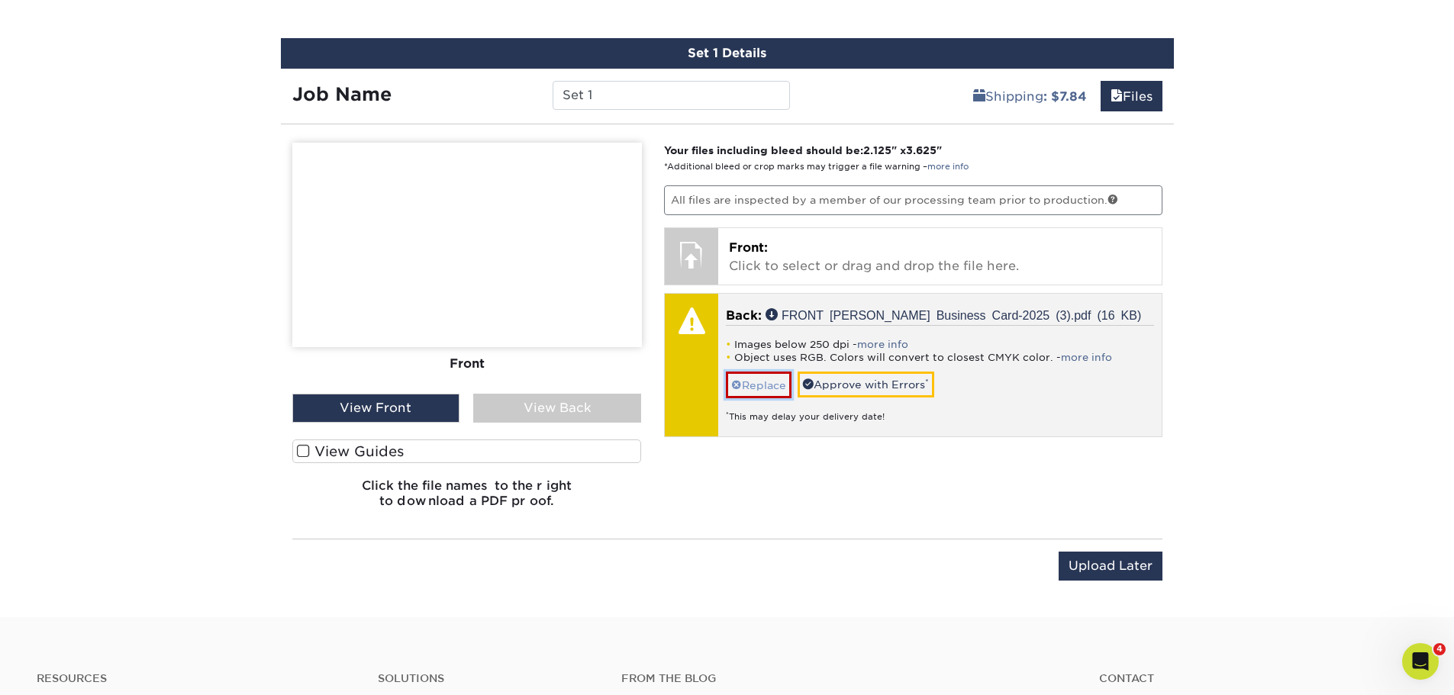
click at [748, 385] on link "Replace" at bounding box center [759, 385] width 66 height 27
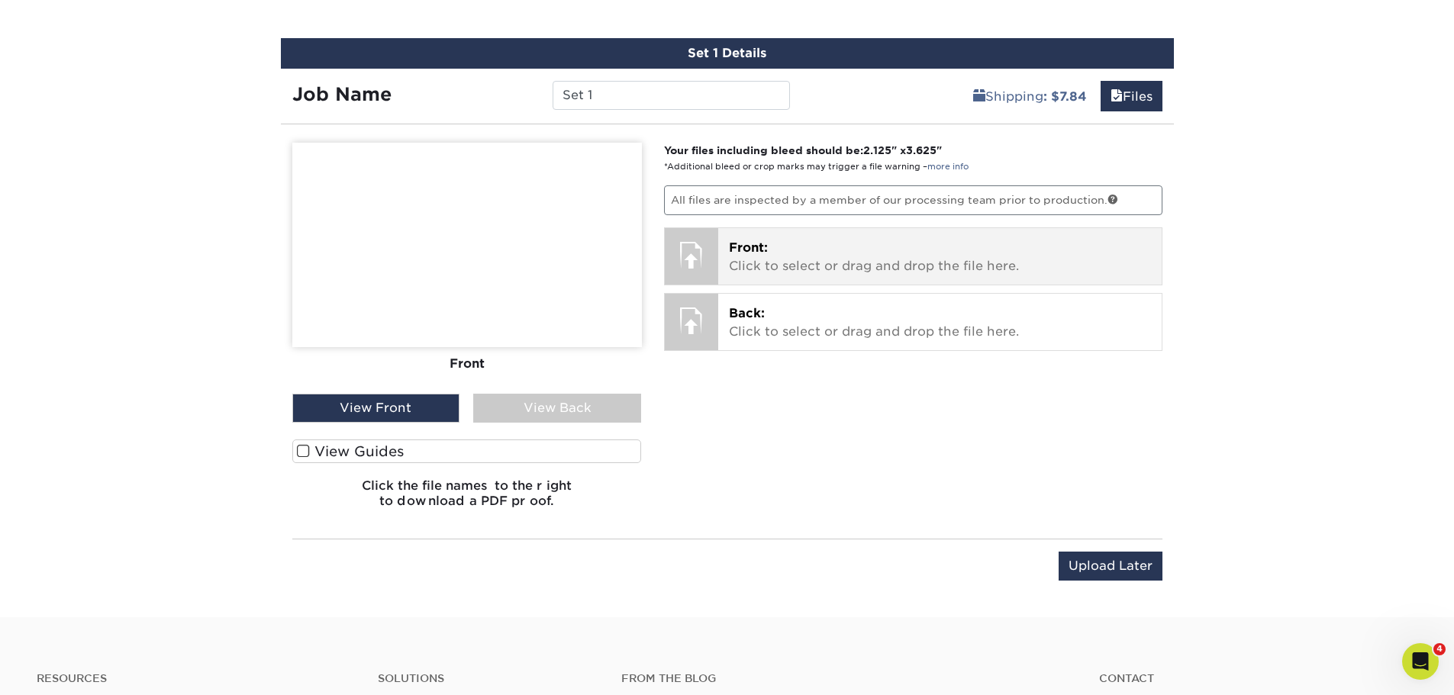
click at [746, 246] on span "Front:" at bounding box center [748, 247] width 39 height 14
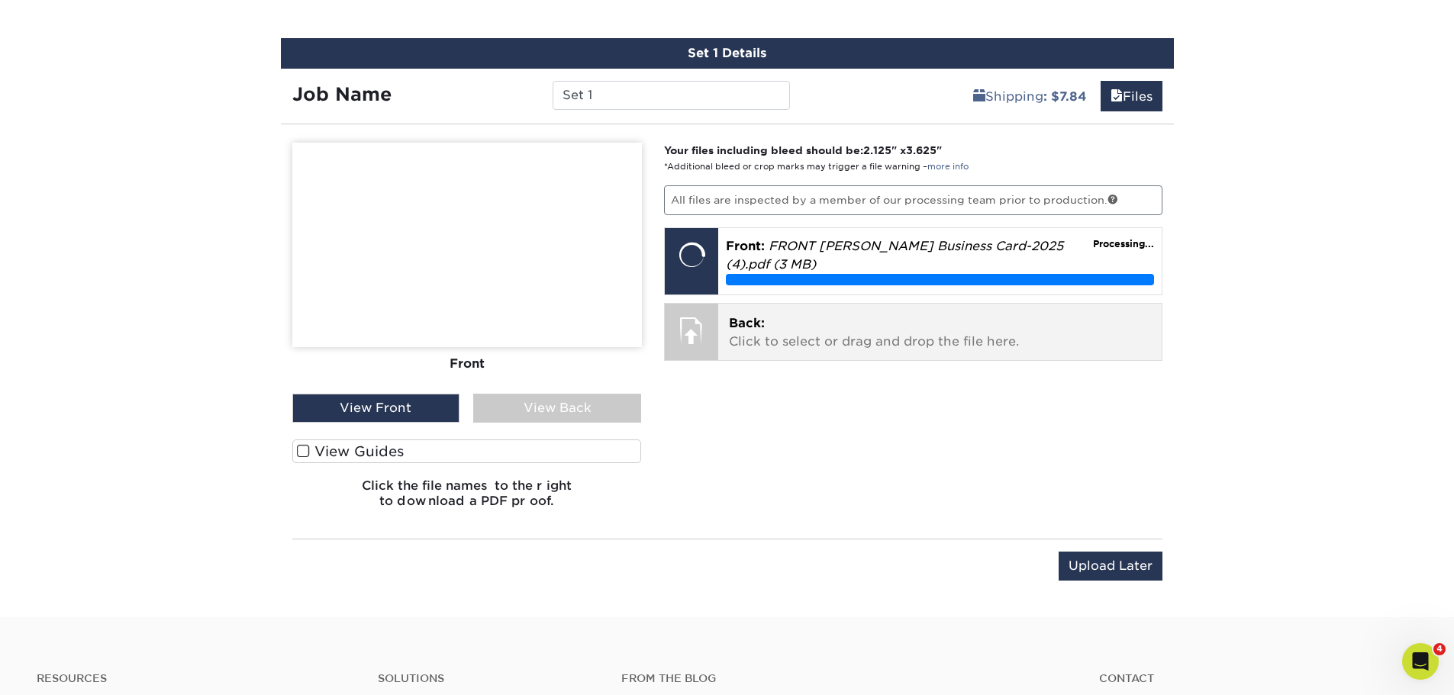
click at [801, 332] on p "Back: Click to select or drag and drop the file here." at bounding box center [940, 332] width 422 height 37
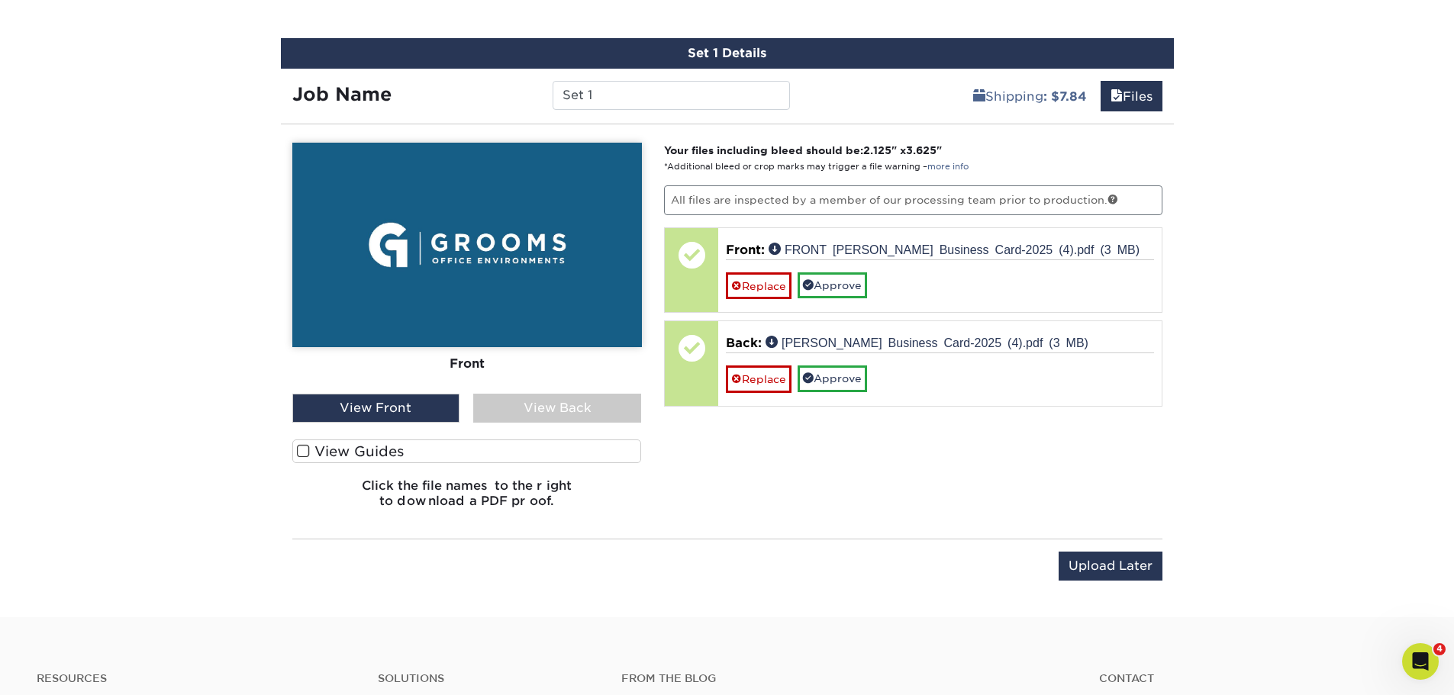
click at [567, 404] on div "View Back" at bounding box center [557, 408] width 168 height 29
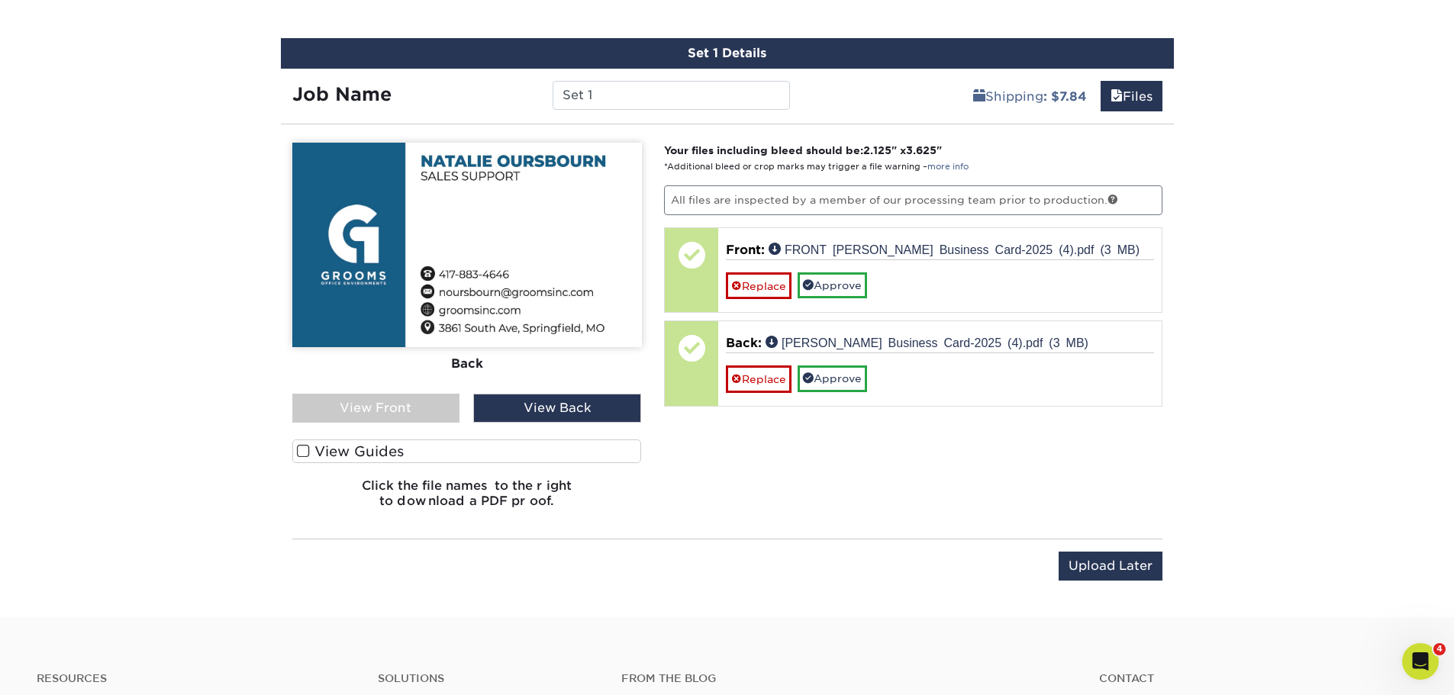
click at [812, 472] on div "Your files including bleed should be: 2.125 " x 3.625 " *Additional bleed or cr…" at bounding box center [912, 332] width 521 height 378
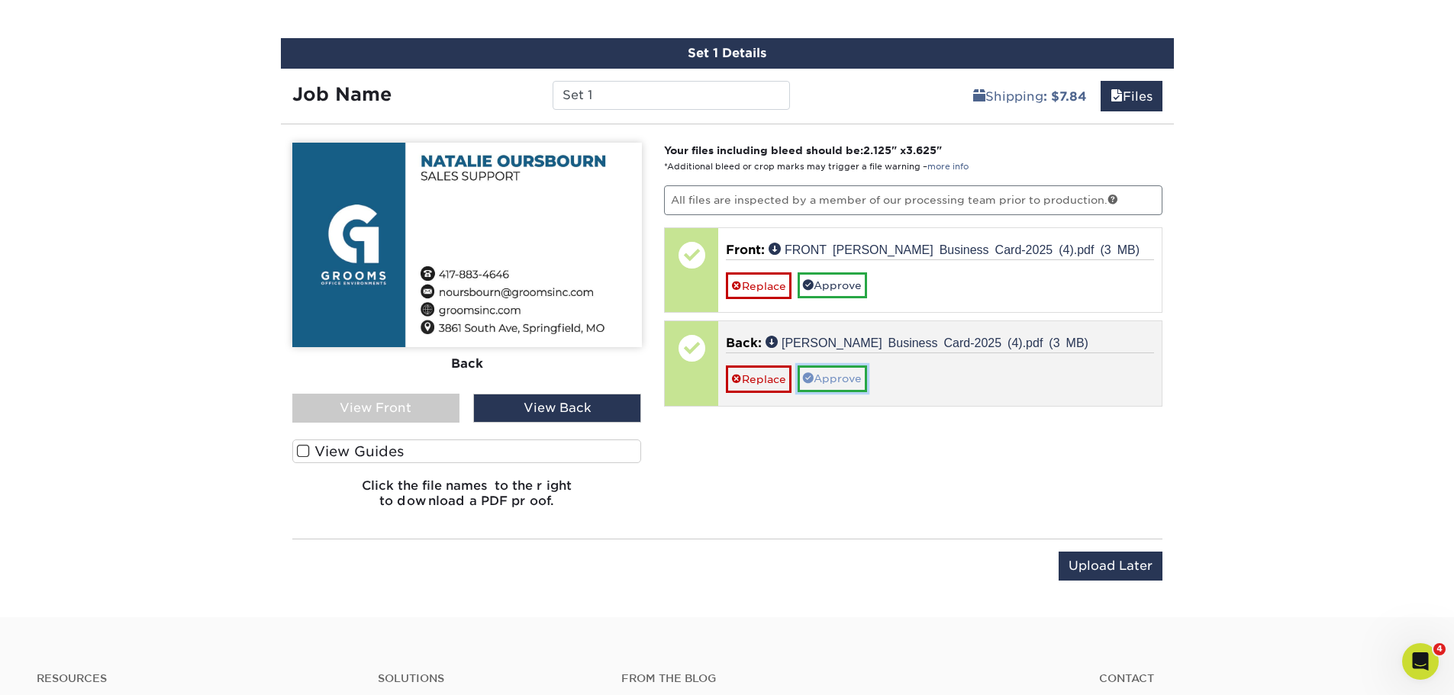
click at [839, 376] on link "Approve" at bounding box center [831, 378] width 69 height 26
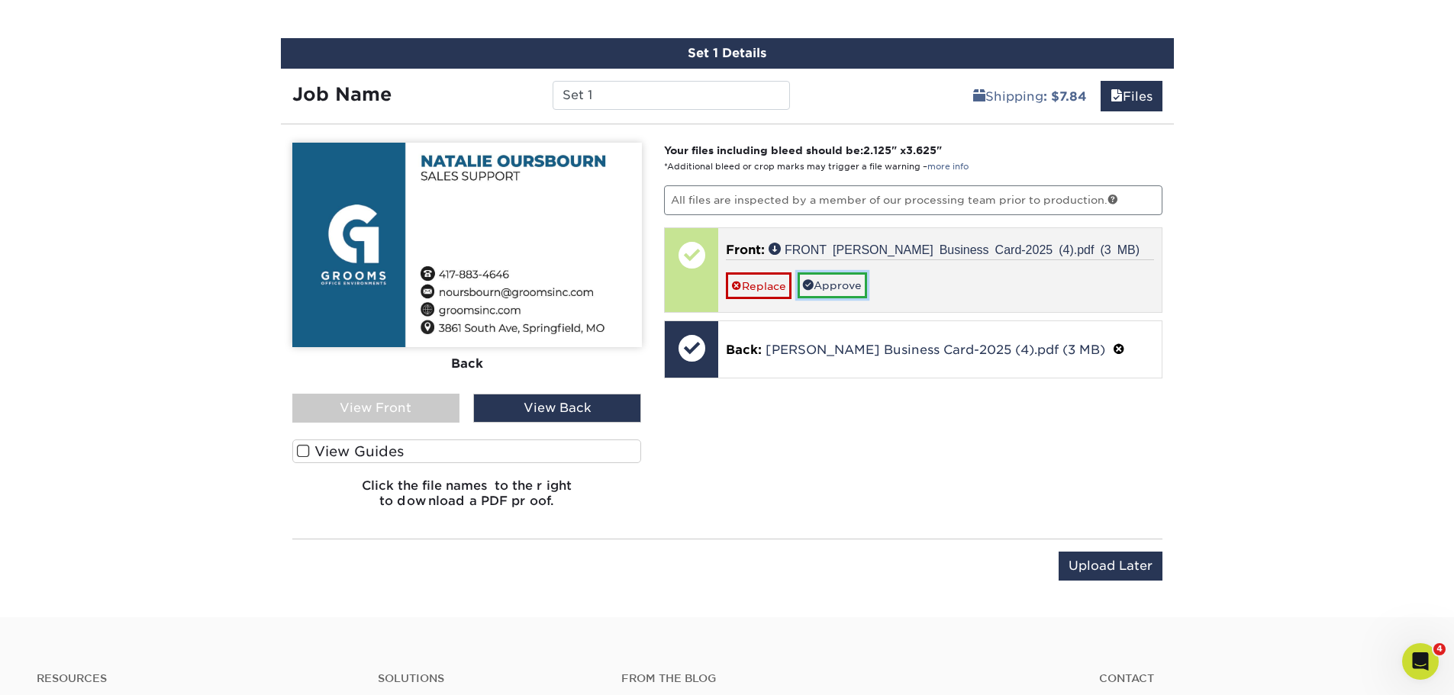
click at [836, 284] on link "Approve" at bounding box center [831, 285] width 69 height 26
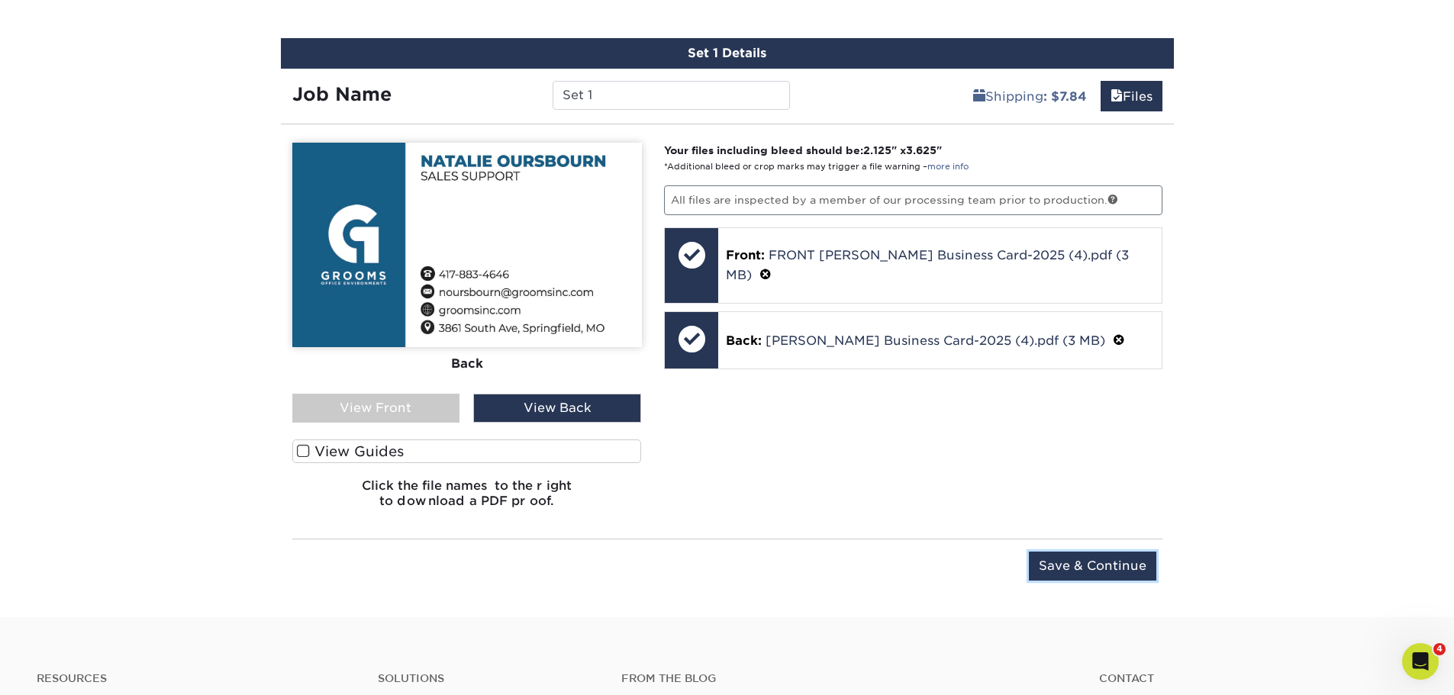
click at [1101, 557] on input "Save & Continue" at bounding box center [1092, 566] width 127 height 29
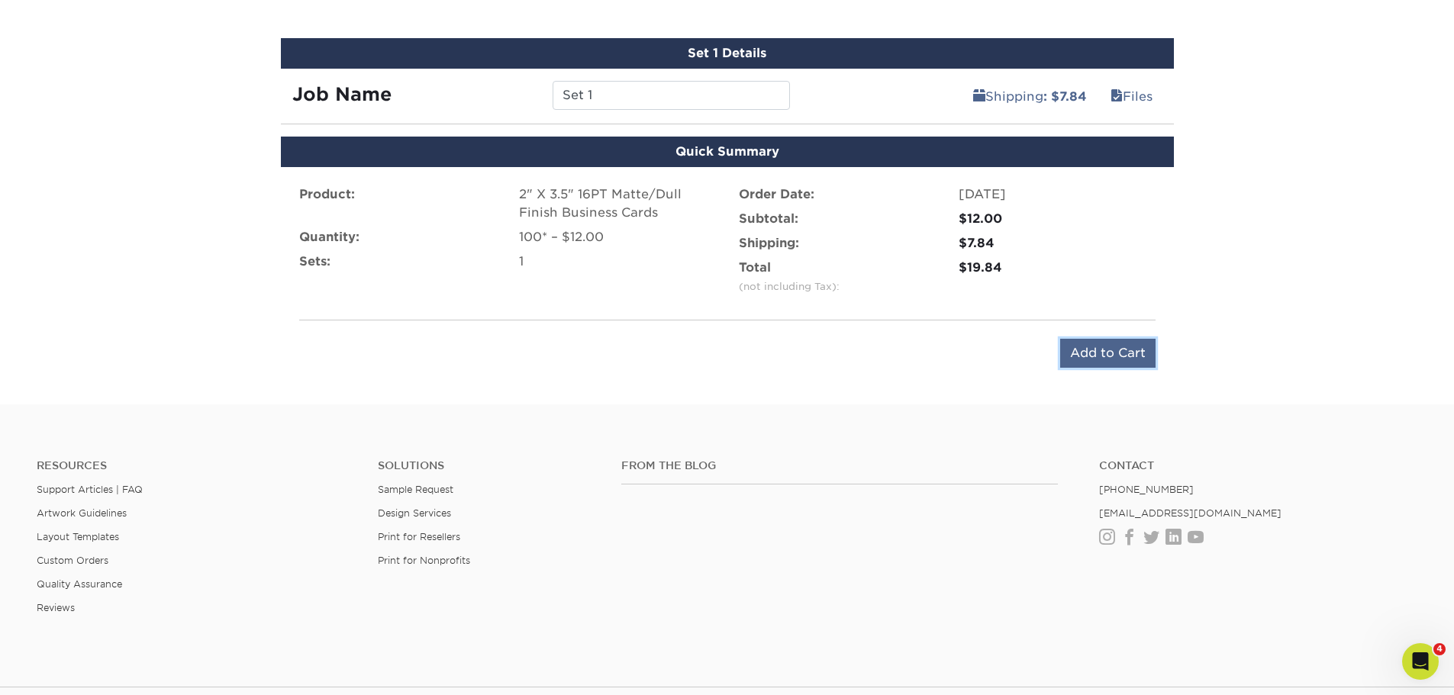
click at [1095, 349] on input "Add to Cart" at bounding box center [1107, 353] width 95 height 29
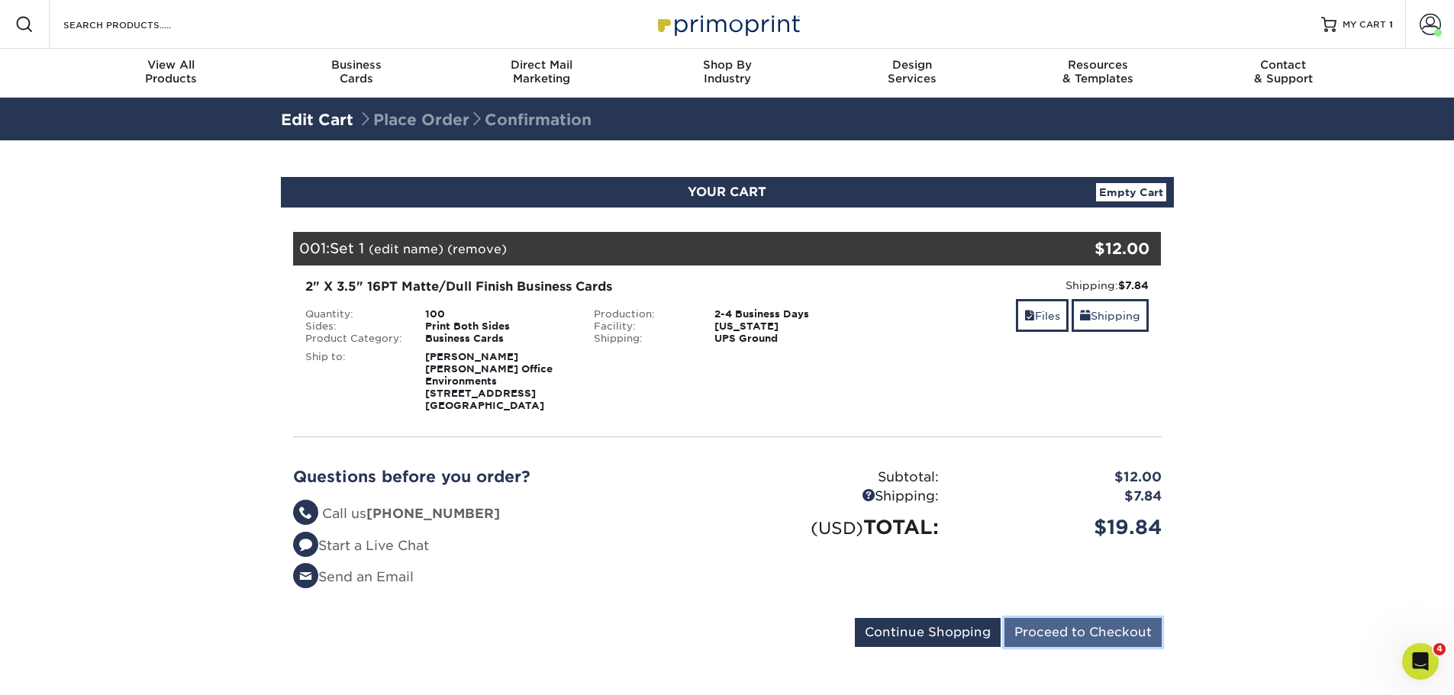
click at [1087, 628] on input "Proceed to Checkout" at bounding box center [1082, 632] width 157 height 29
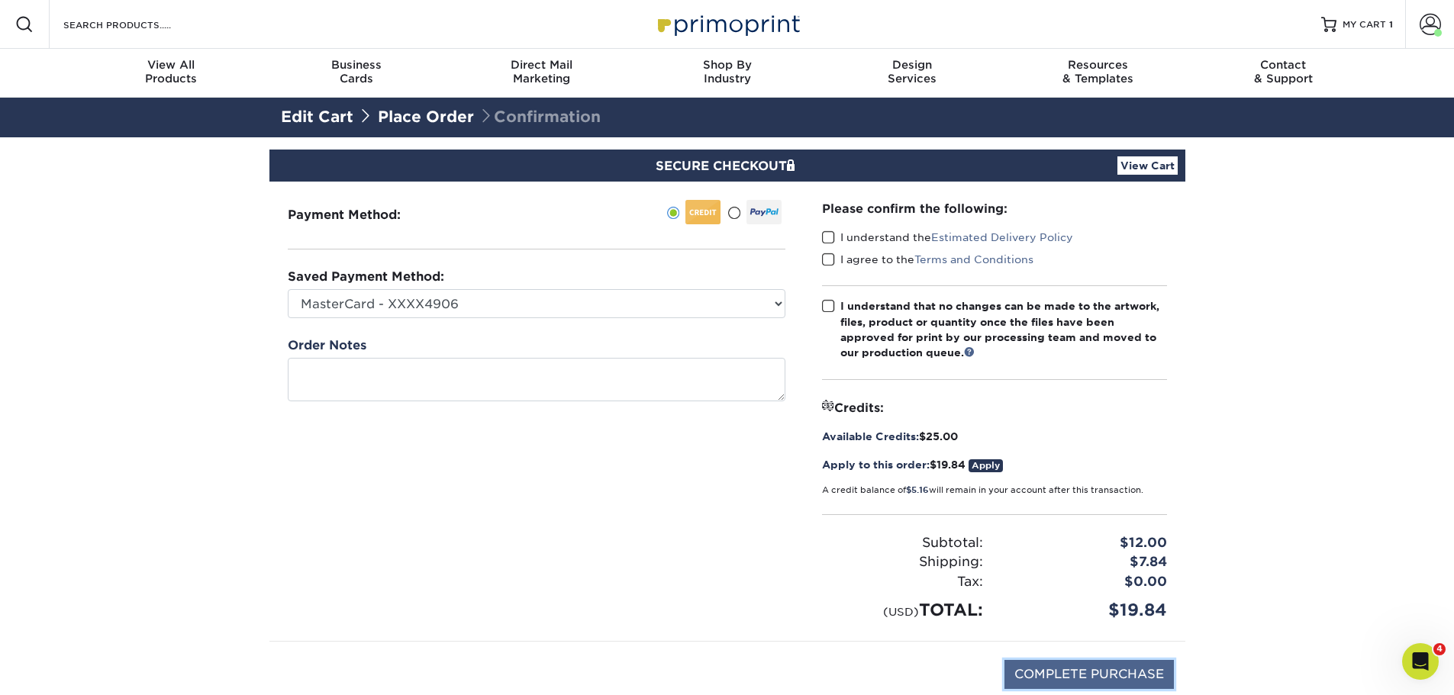
click at [1112, 677] on input "COMPLETE PURCHASE" at bounding box center [1088, 674] width 169 height 29
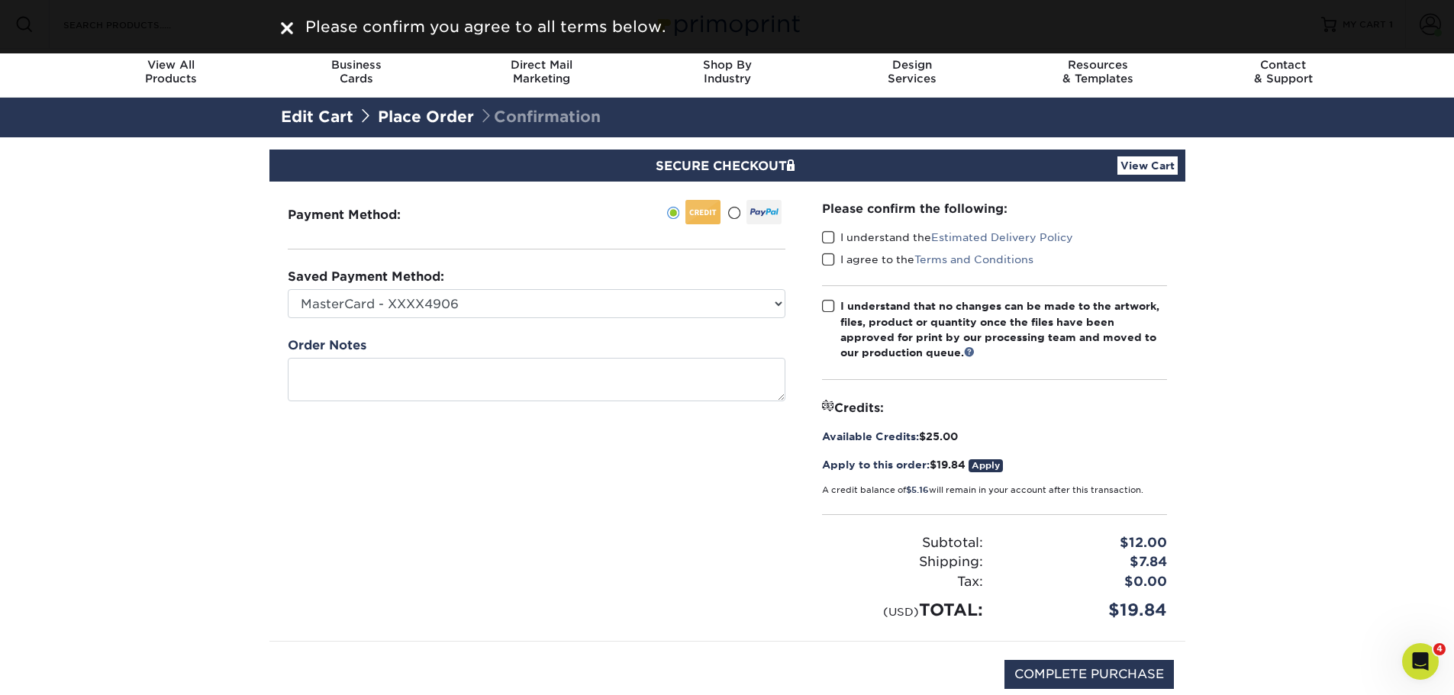
click at [826, 237] on span at bounding box center [828, 237] width 13 height 14
click at [0, 0] on input "I understand the Estimated Delivery Policy" at bounding box center [0, 0] width 0 height 0
click at [830, 264] on span at bounding box center [828, 260] width 13 height 14
click at [0, 0] on input "I agree to the Terms and Conditions" at bounding box center [0, 0] width 0 height 0
click at [831, 309] on span at bounding box center [828, 306] width 13 height 14
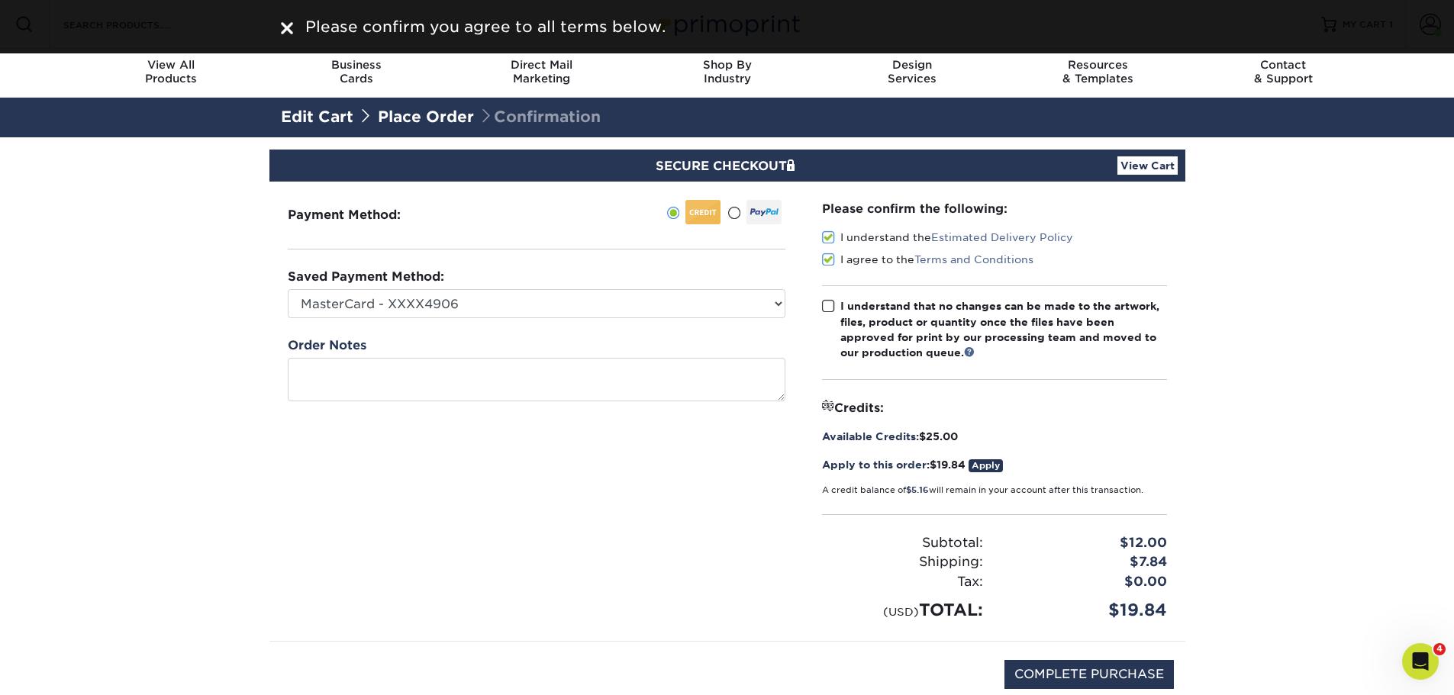
click at [0, 0] on input "I understand that no changes can be made to the artwork, files, product or quan…" at bounding box center [0, 0] width 0 height 0
click at [1061, 668] on input "COMPLETE PURCHASE" at bounding box center [1088, 674] width 169 height 29
type input "PROCESSING, PLEASE WAIT..."
